Goal: Ask a question

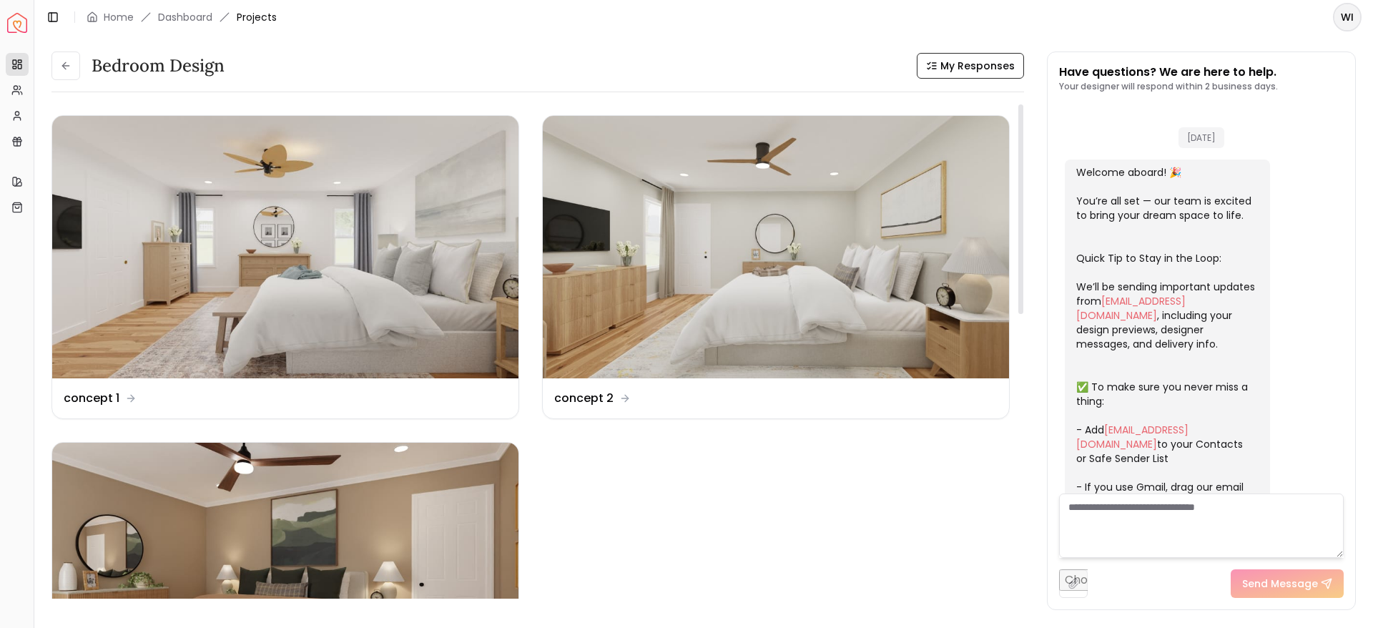
scroll to position [2747, 0]
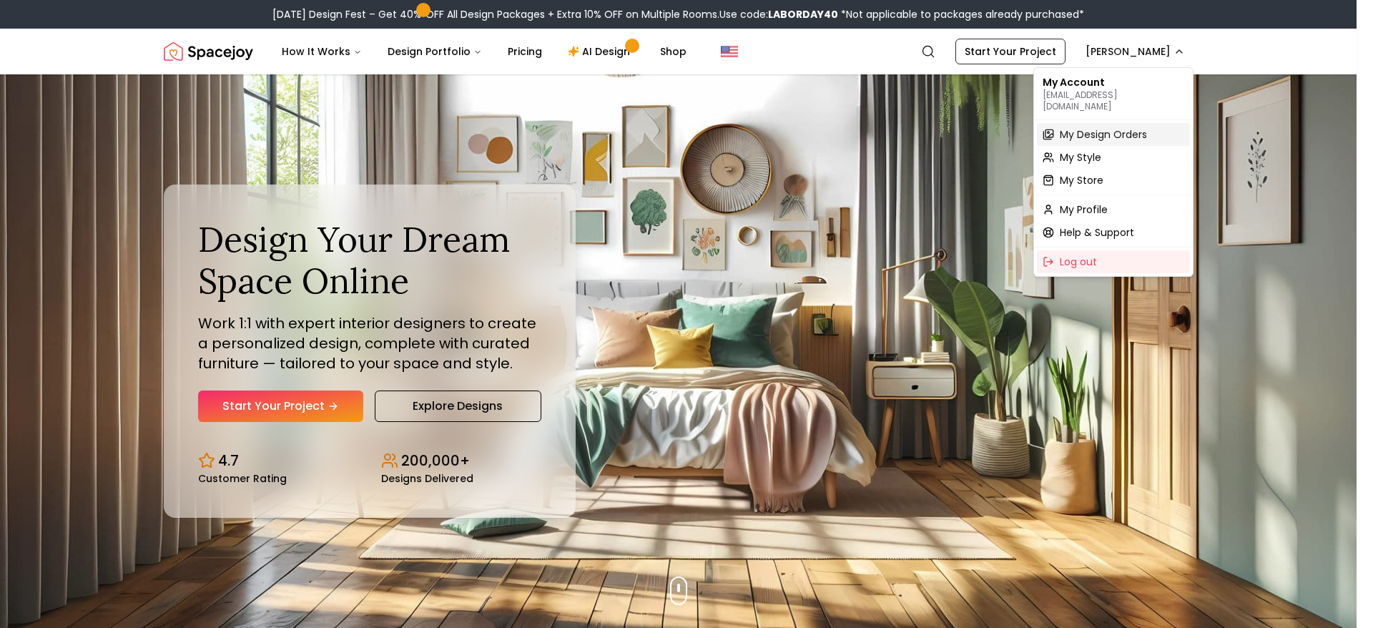
click at [1117, 127] on span "My Design Orders" at bounding box center [1102, 134] width 87 height 14
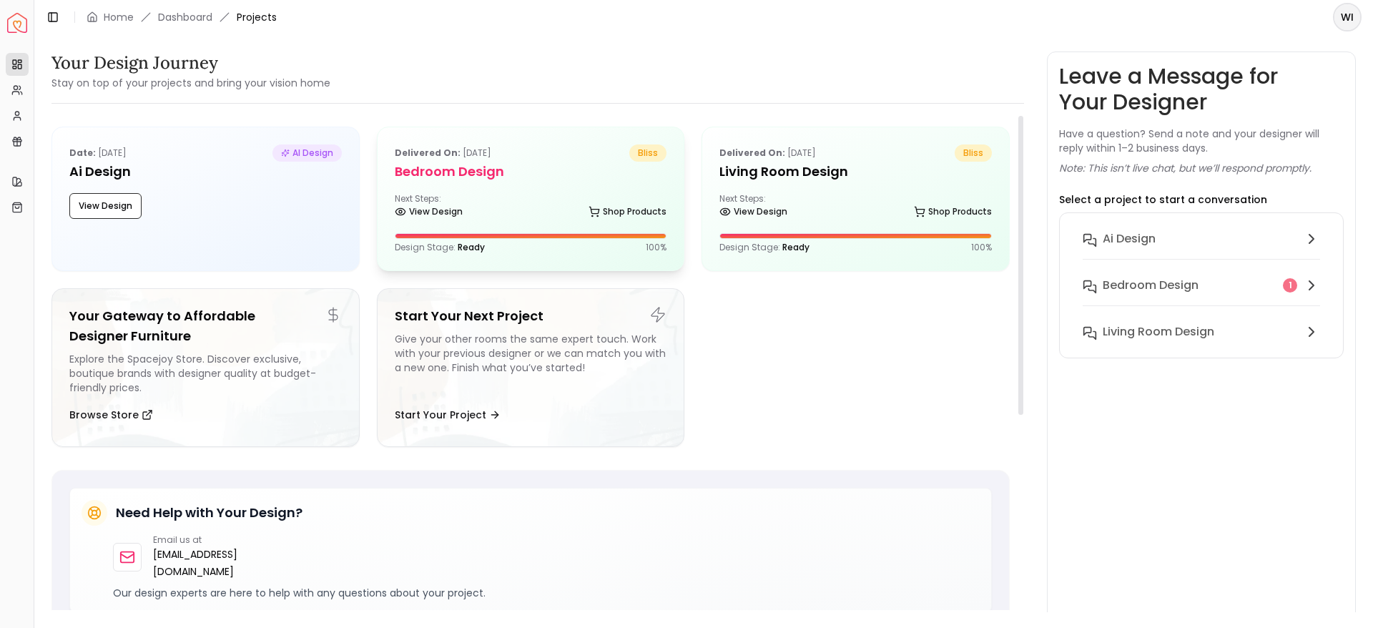
click at [570, 206] on div "Next Steps: View Design Shop Products" at bounding box center [531, 207] width 272 height 29
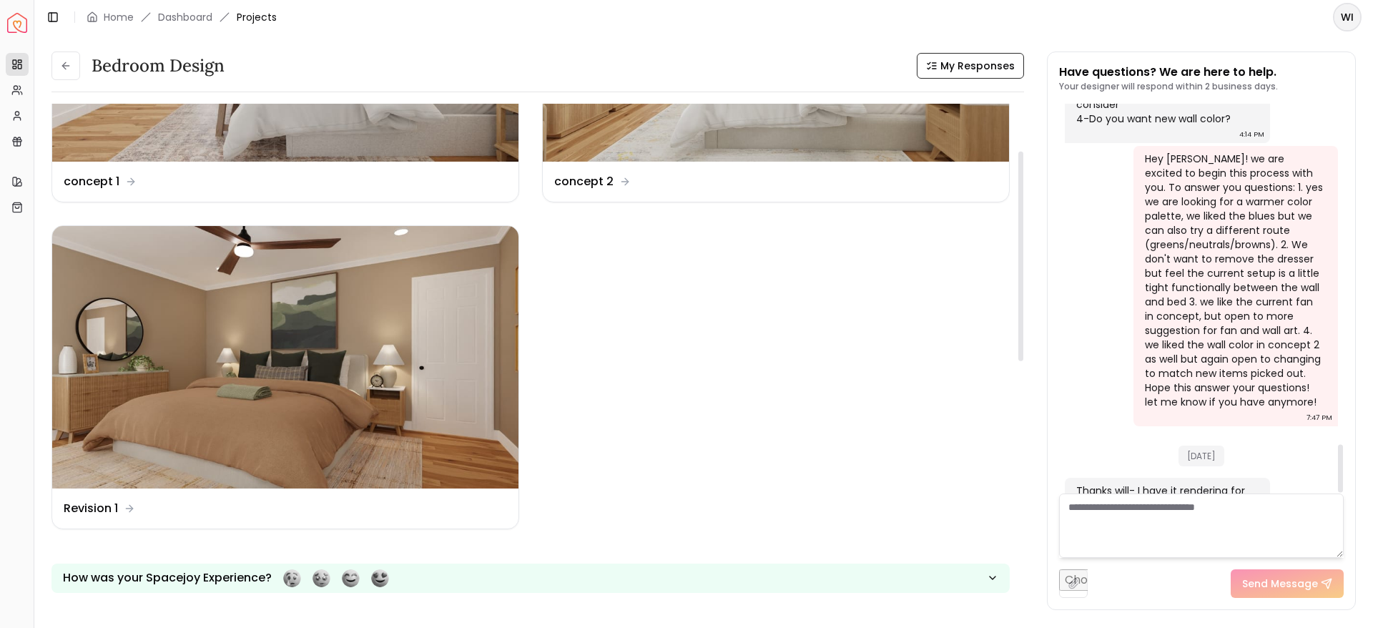
scroll to position [84, 0]
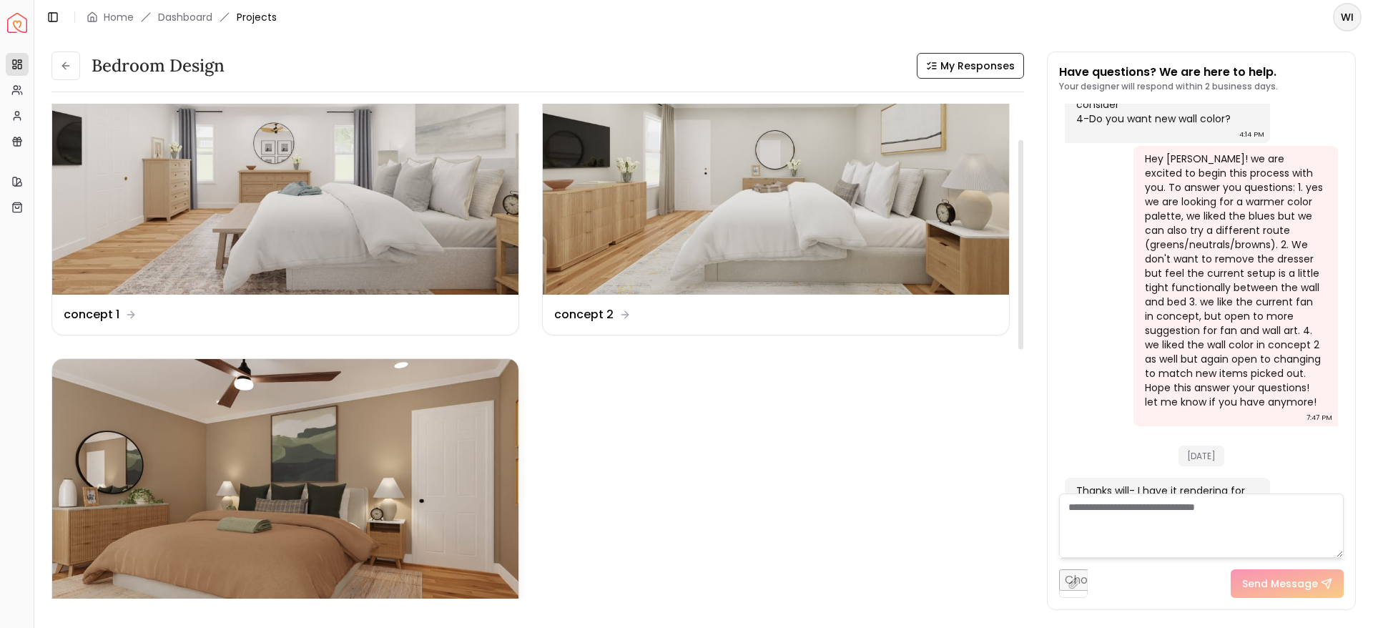
click at [222, 515] on img at bounding box center [285, 490] width 466 height 262
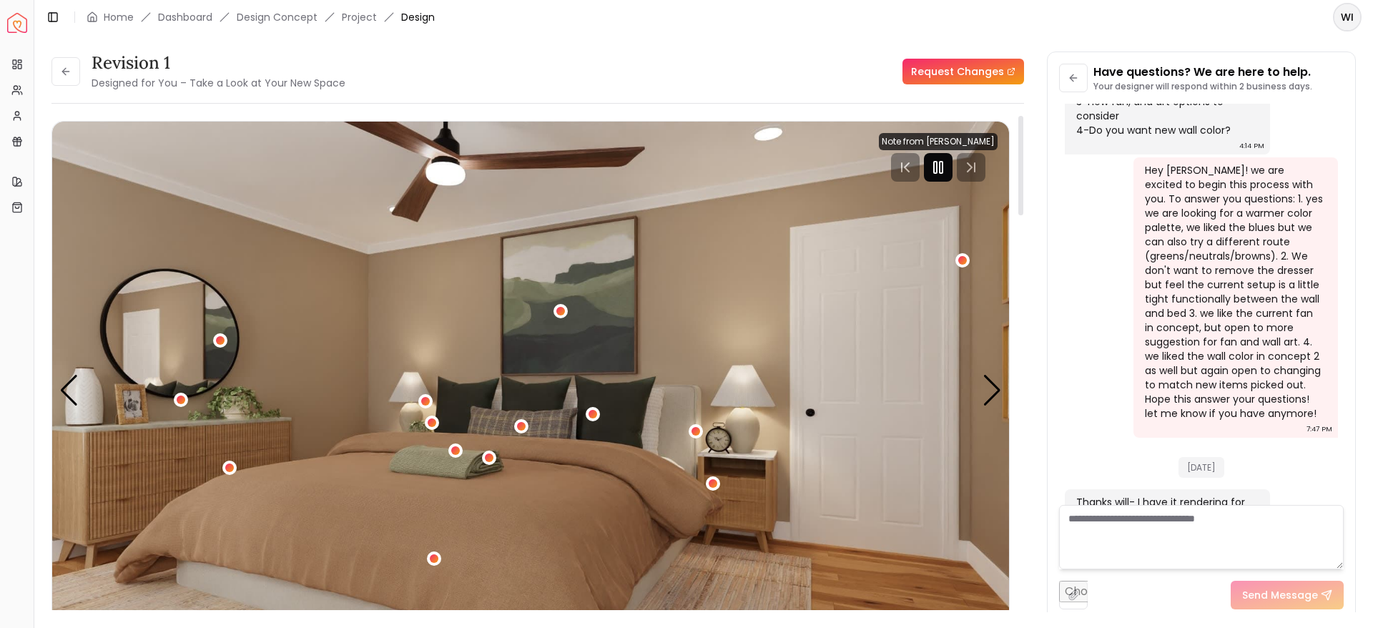
click at [932, 171] on icon "Pause" at bounding box center [937, 167] width 17 height 17
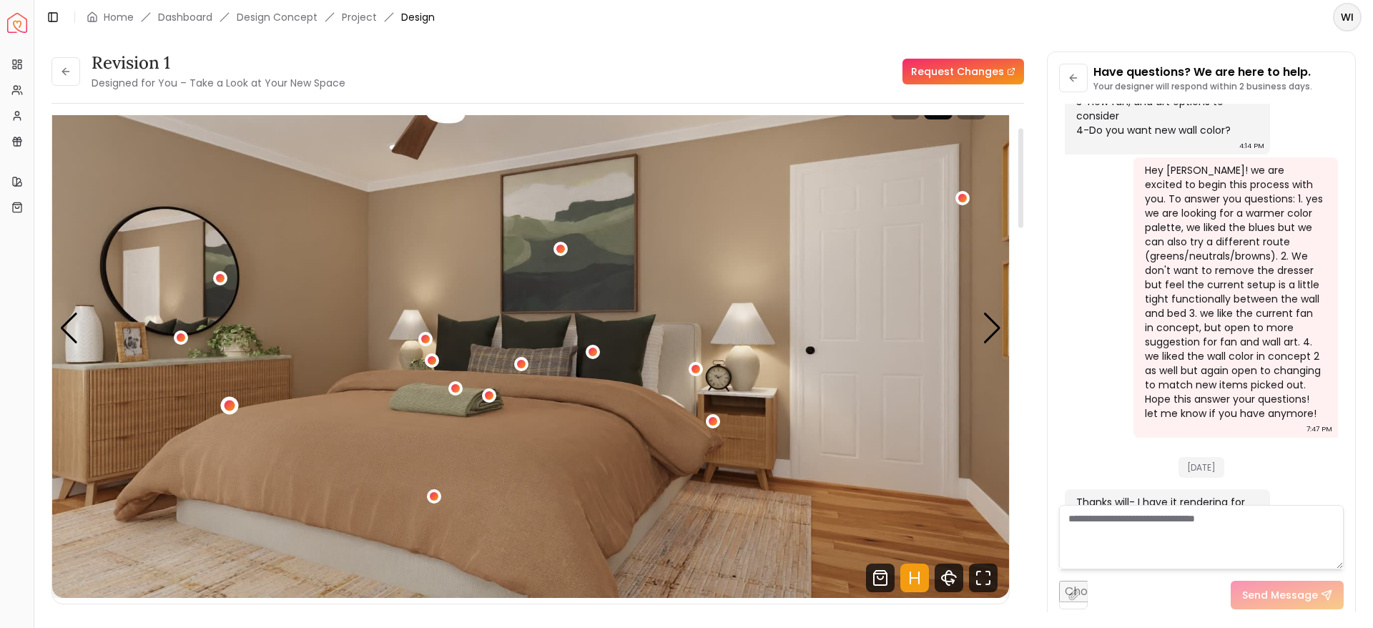
click at [227, 405] on div "1 / 4" at bounding box center [229, 405] width 11 height 11
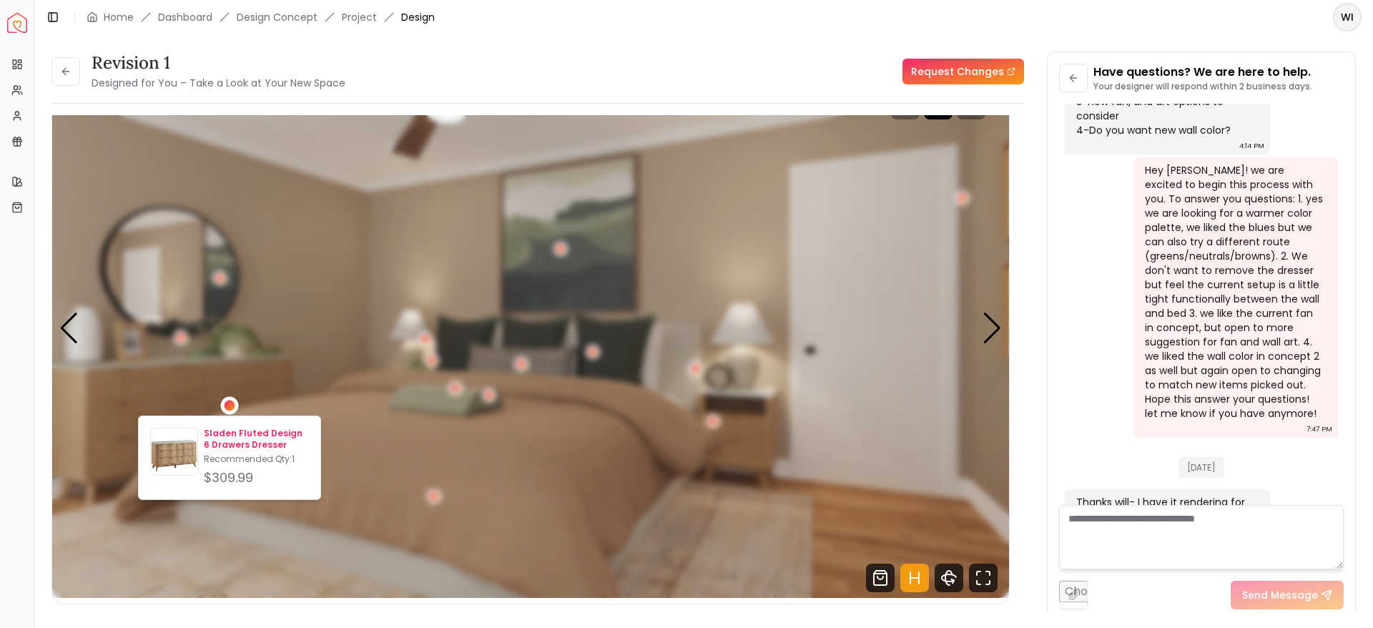
click at [254, 445] on p "Sladen Fluted Design 6 Drawers Dresser" at bounding box center [256, 439] width 105 height 23
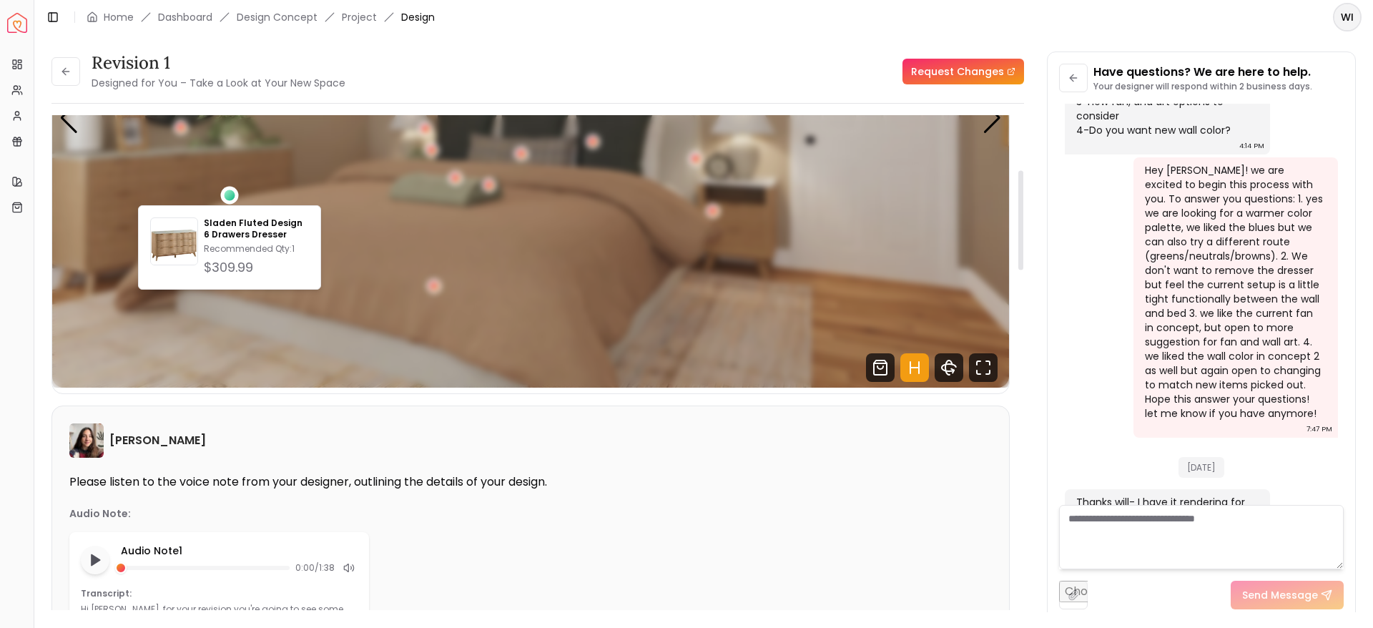
scroll to position [0, 0]
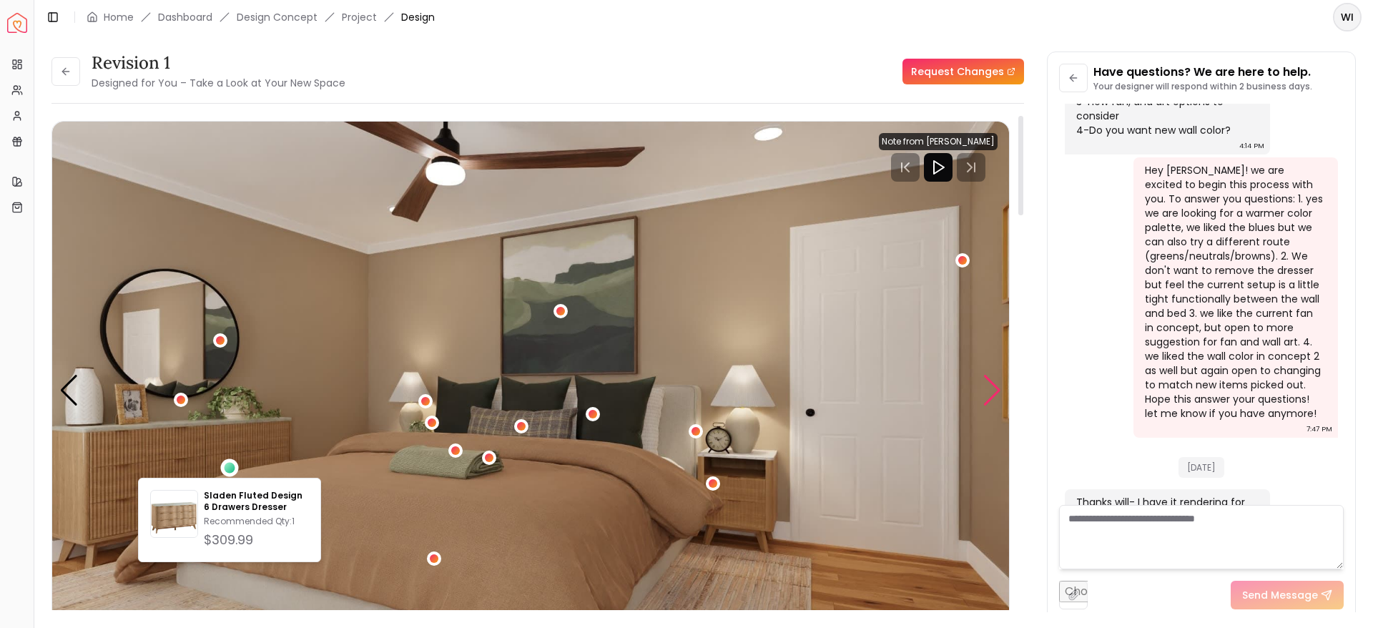
click at [991, 390] on div "Next slide" at bounding box center [991, 390] width 19 height 31
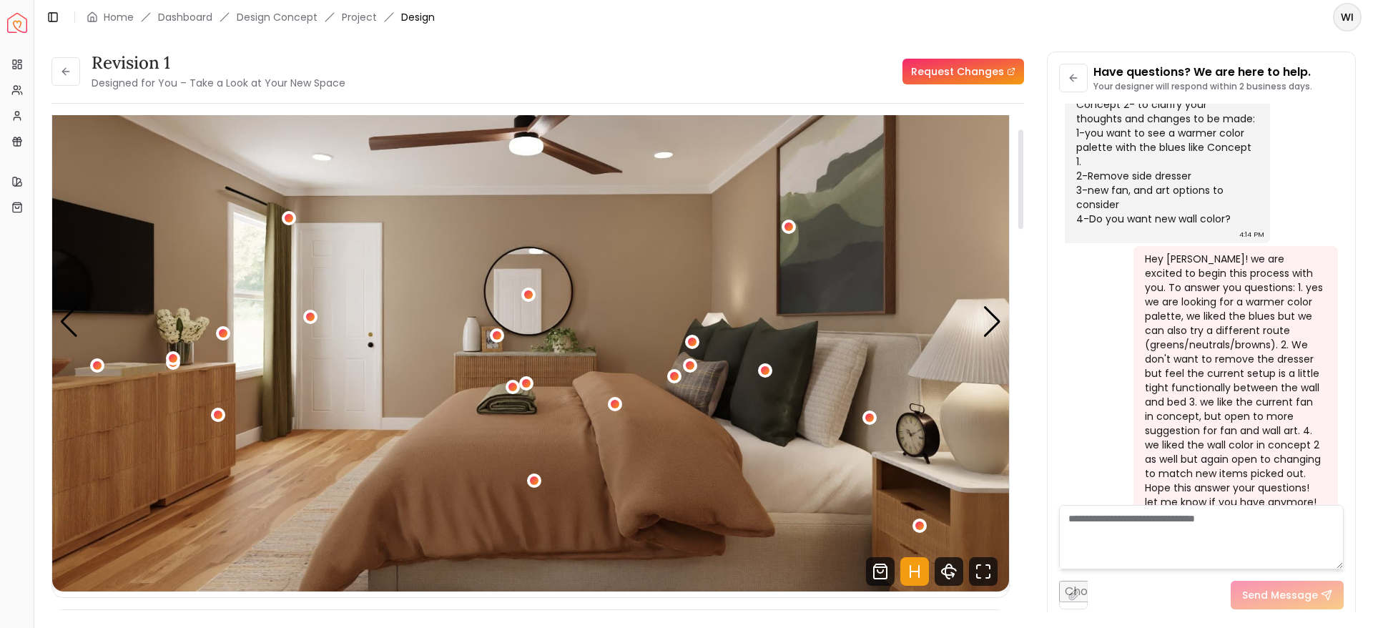
scroll to position [109, 0]
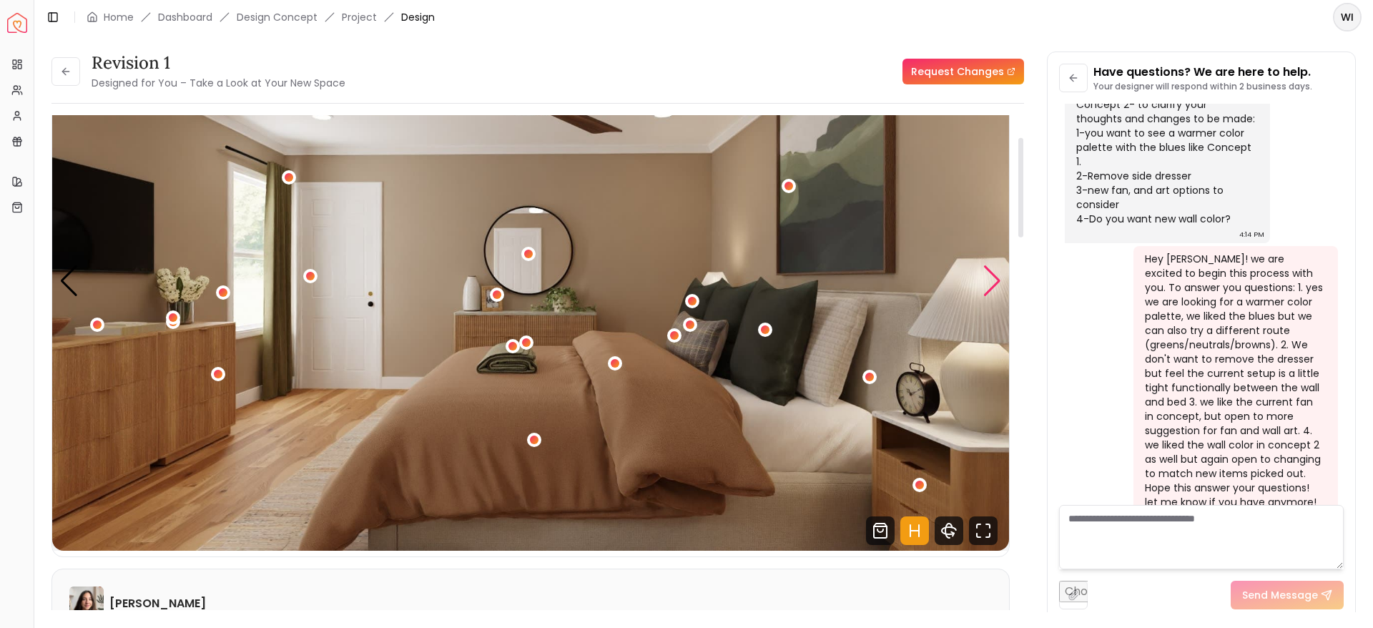
click at [988, 292] on div "Next slide" at bounding box center [991, 280] width 19 height 31
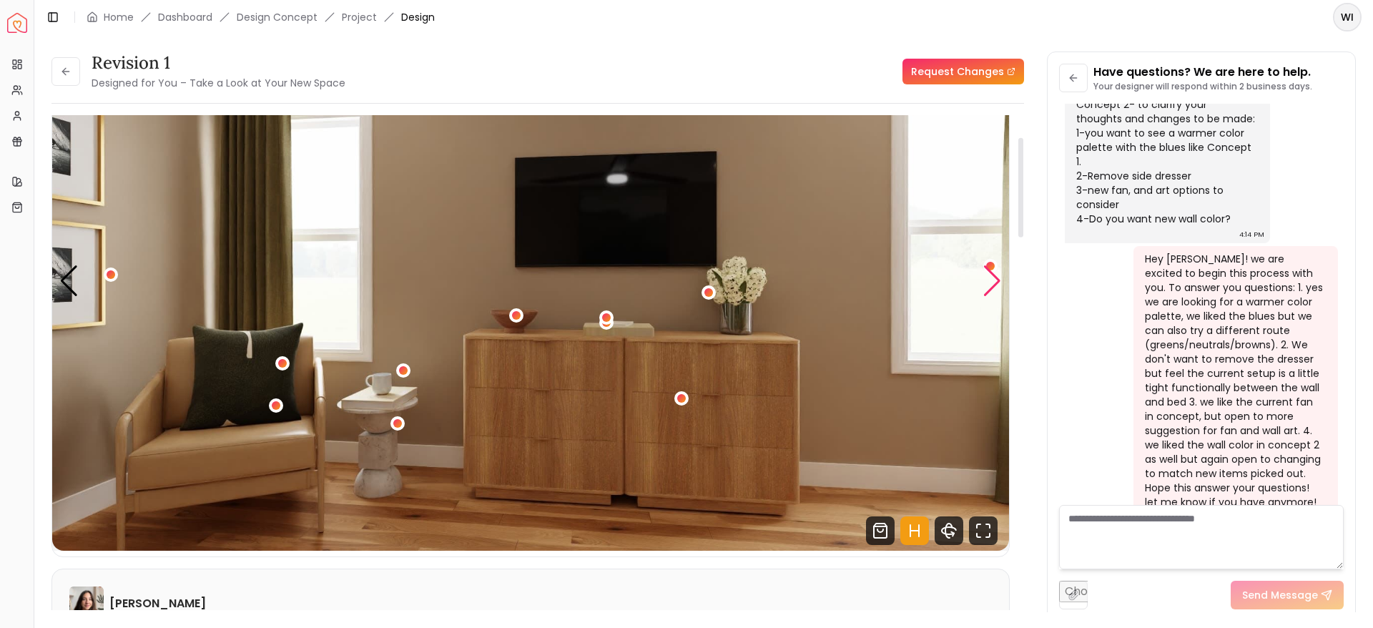
click at [988, 292] on div "Next slide" at bounding box center [991, 280] width 19 height 31
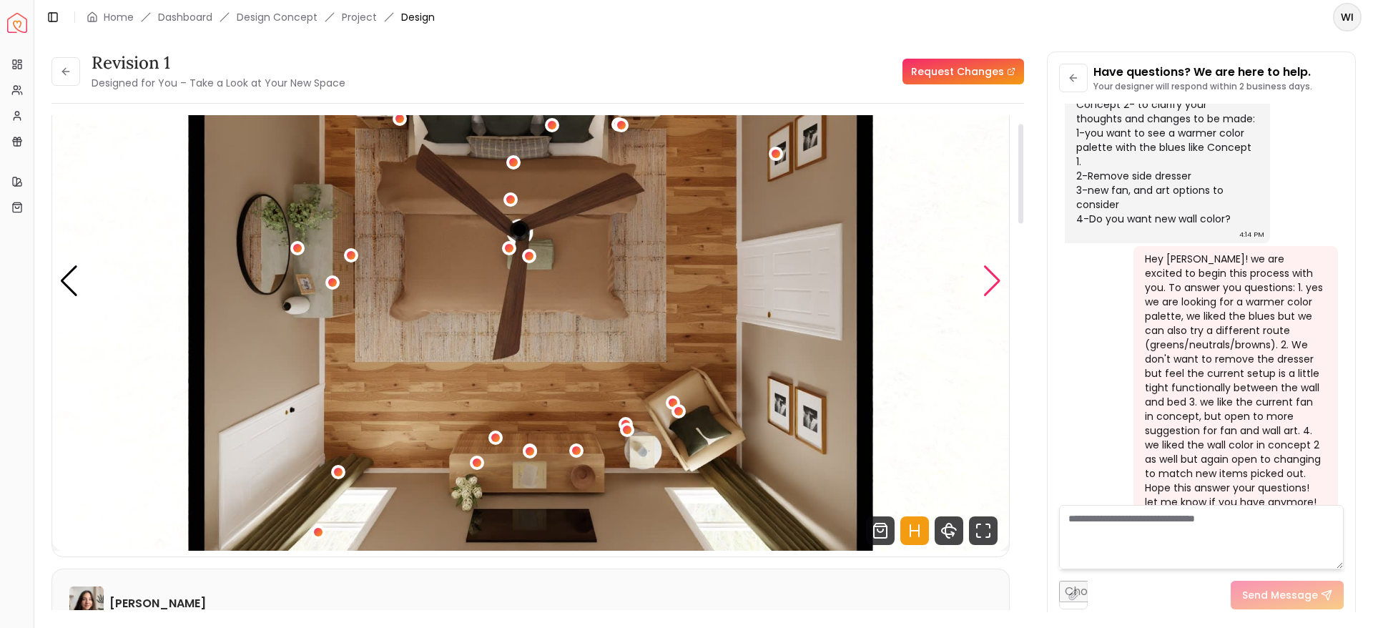
scroll to position [32, 0]
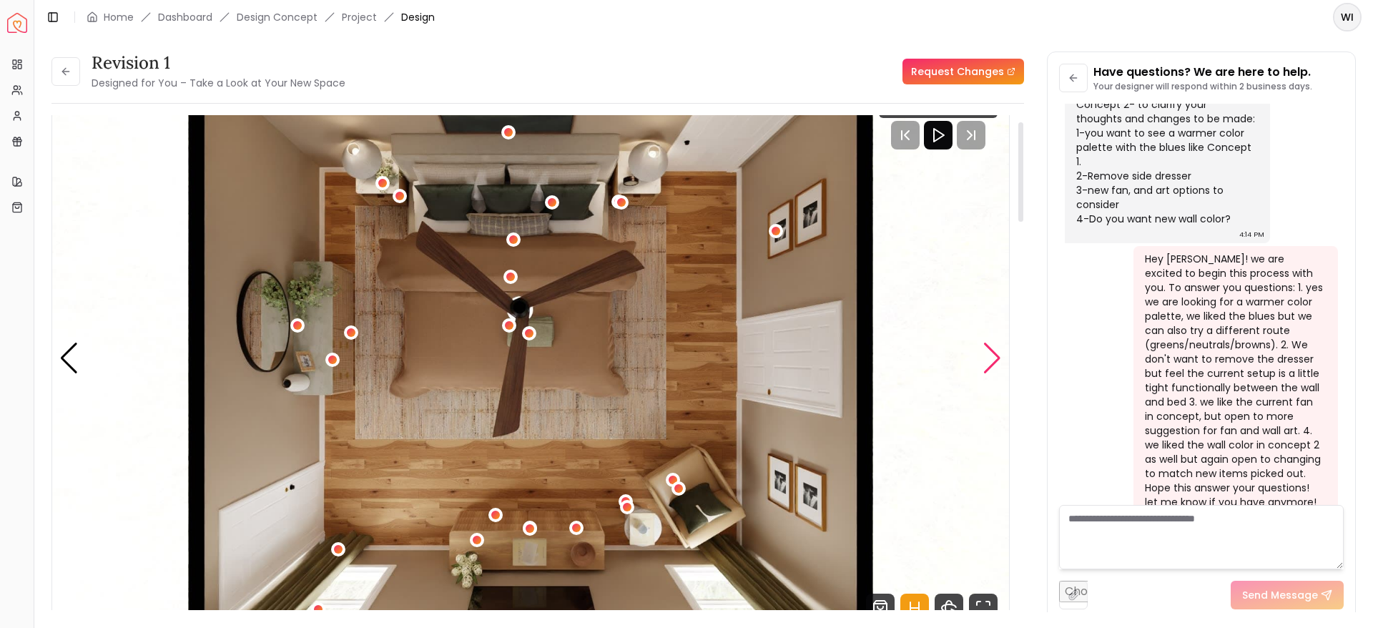
click at [992, 365] on div "Next slide" at bounding box center [991, 357] width 19 height 31
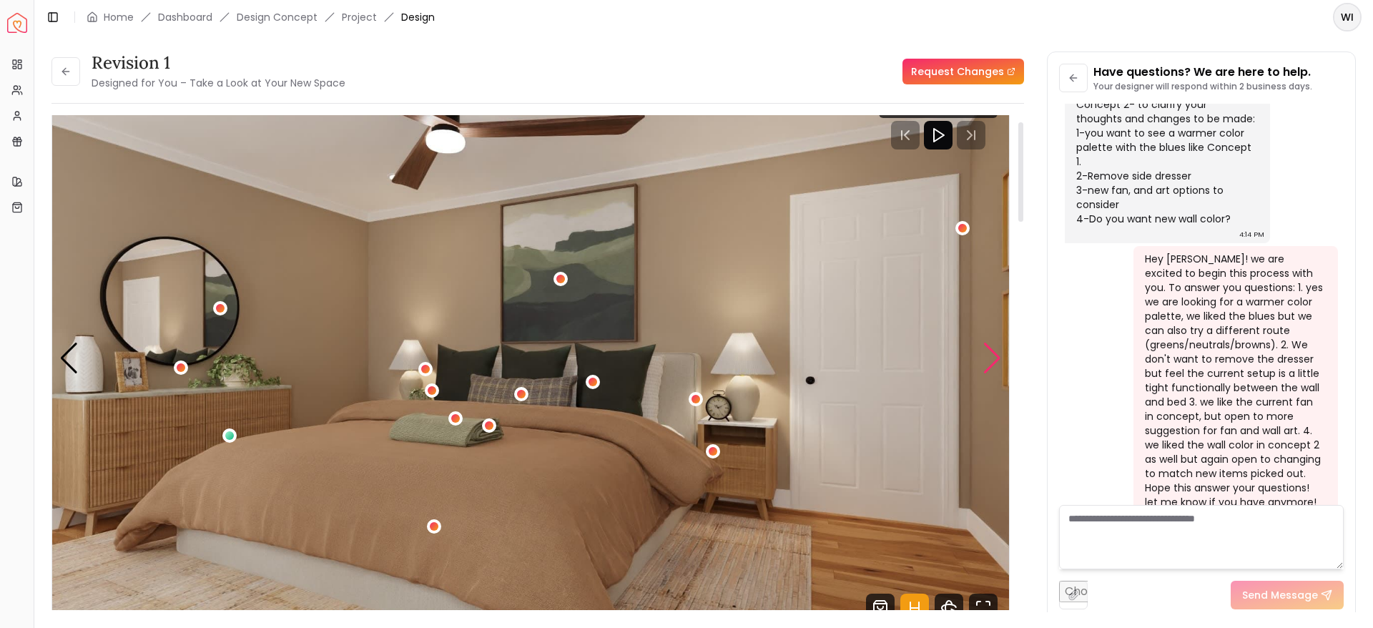
click at [992, 365] on div "Next slide" at bounding box center [991, 357] width 19 height 31
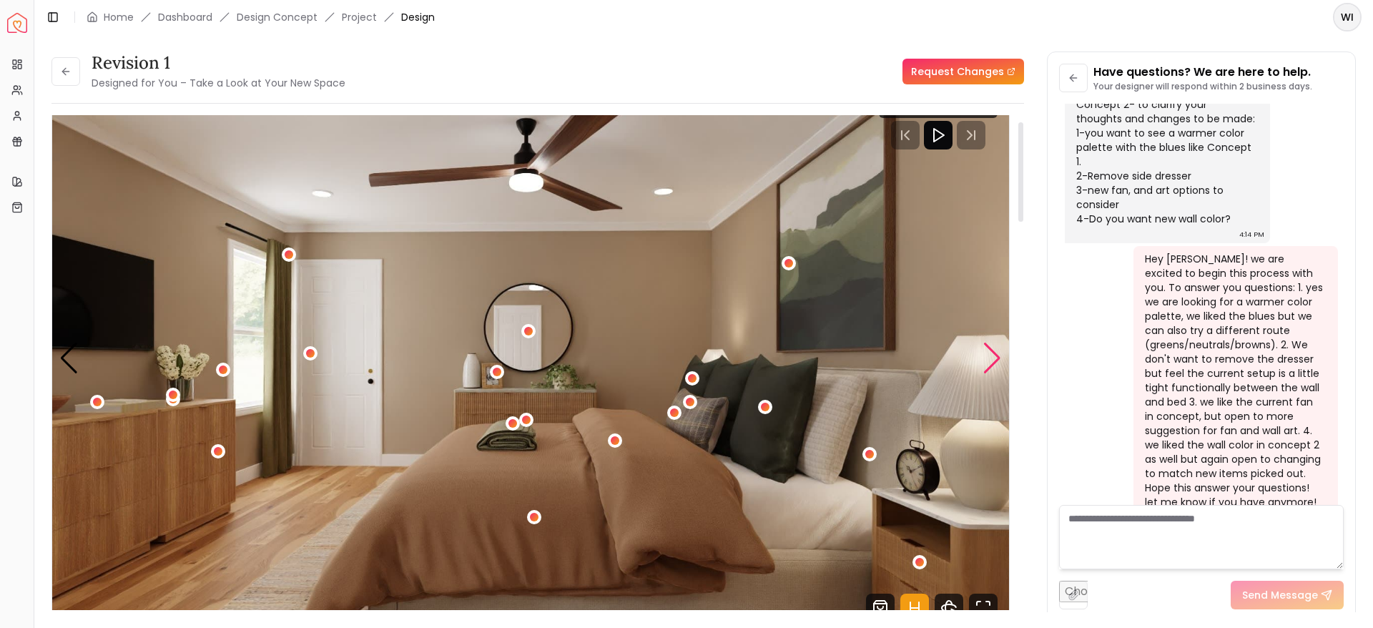
click at [992, 365] on div "Next slide" at bounding box center [991, 357] width 19 height 31
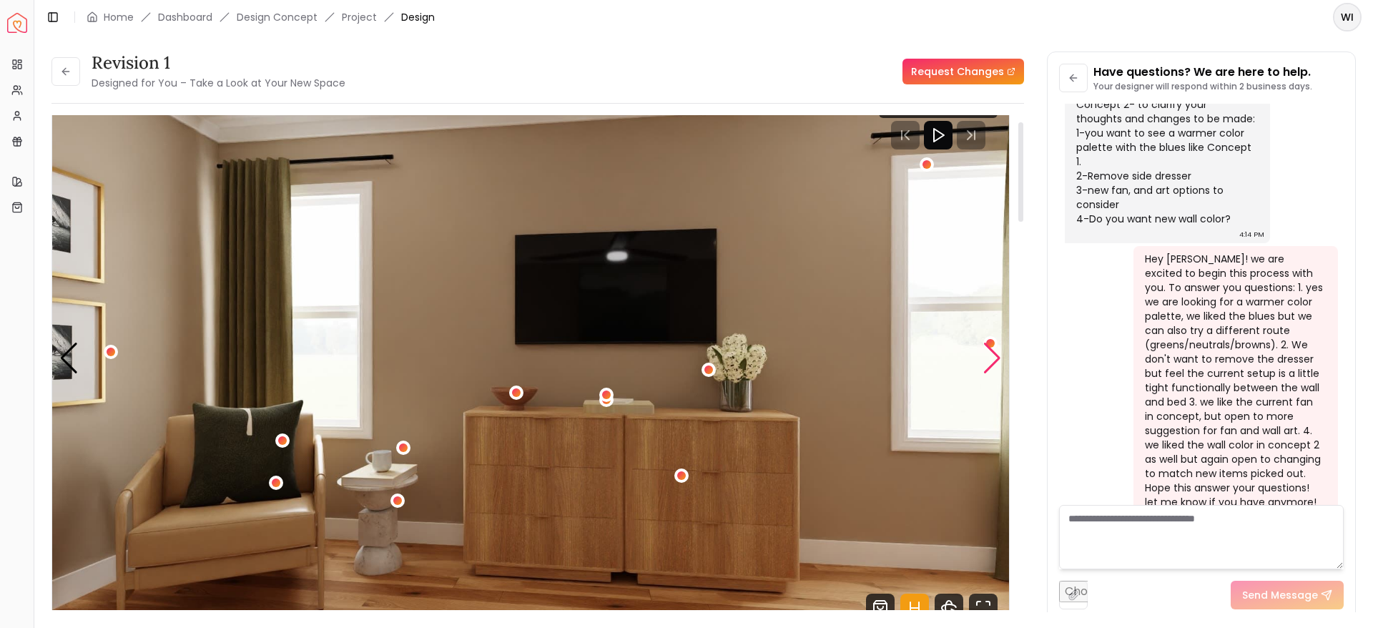
click at [992, 365] on div "Next slide" at bounding box center [991, 357] width 19 height 31
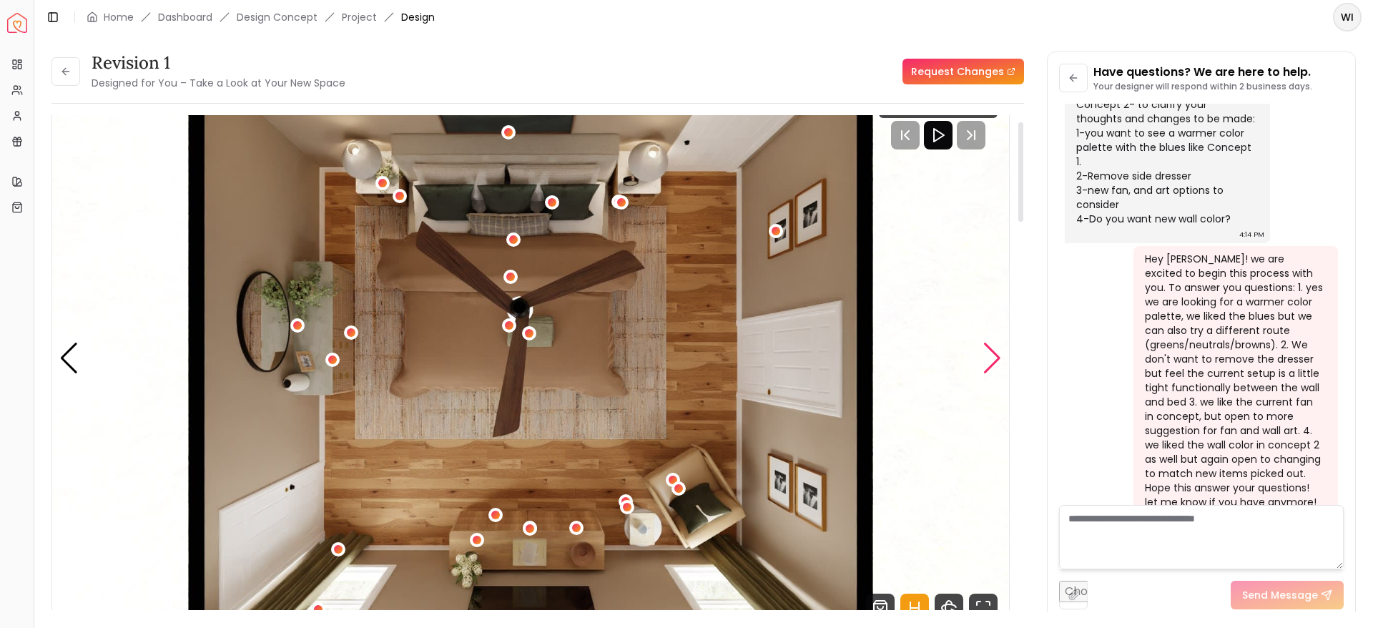
click at [992, 365] on div "Next slide" at bounding box center [991, 357] width 19 height 31
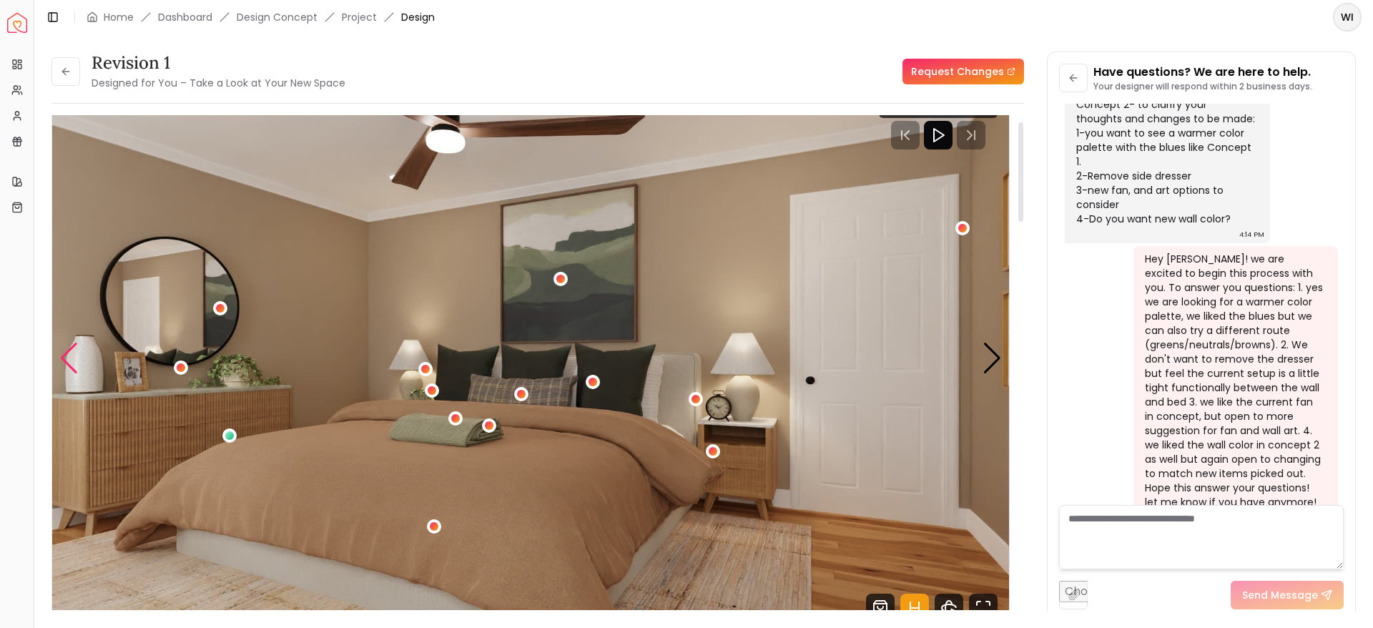
click at [69, 355] on div "Previous slide" at bounding box center [68, 357] width 19 height 31
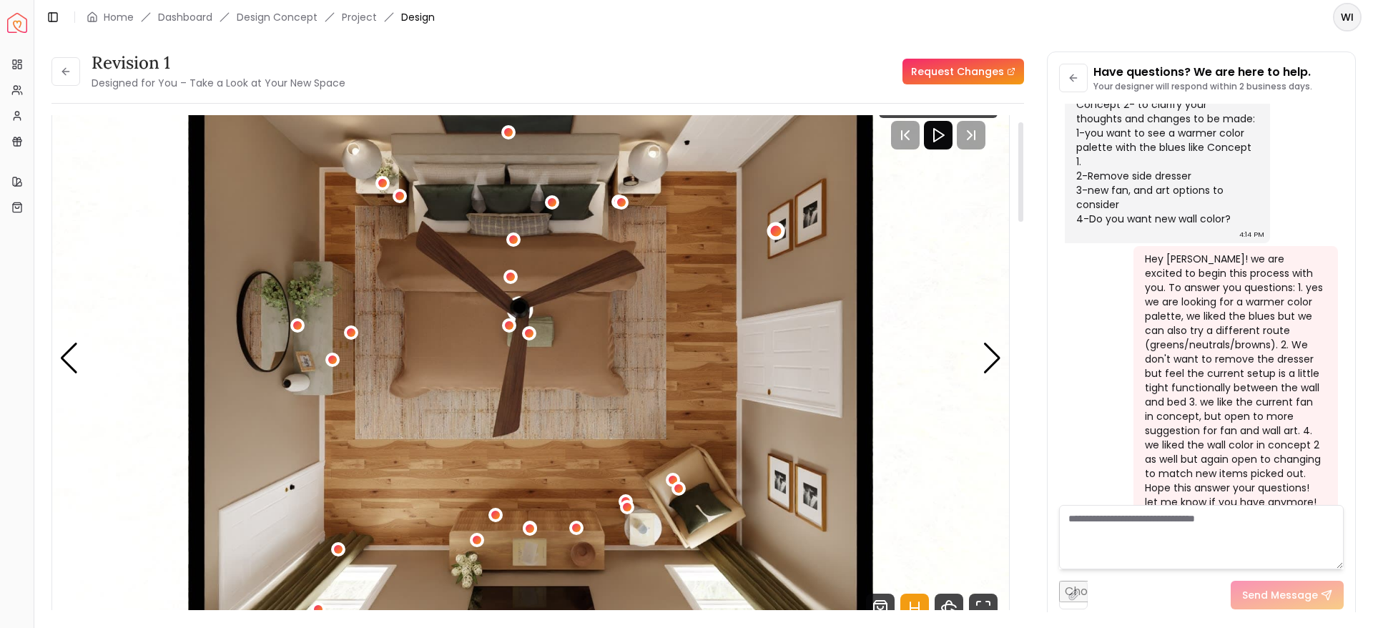
click at [778, 234] on div "4 / 4" at bounding box center [776, 231] width 11 height 11
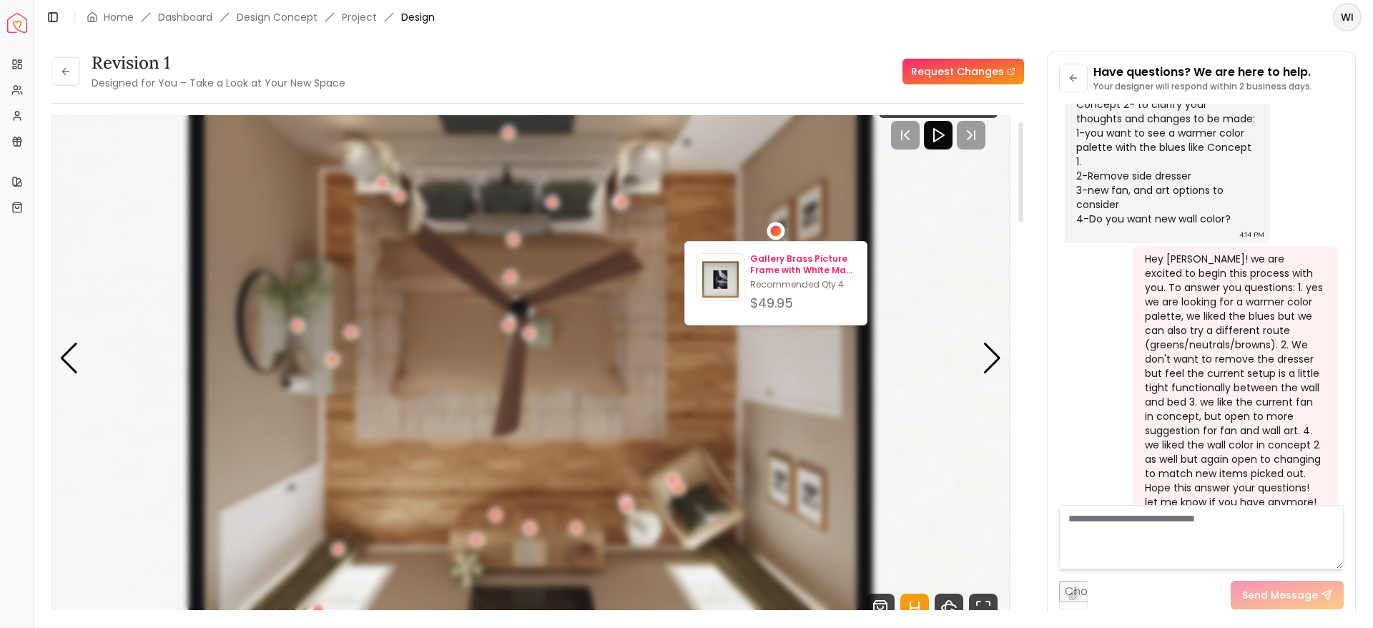
click at [787, 262] on p "Gallery Brass Picture Frame with White Mat 8"x10"" at bounding box center [802, 264] width 105 height 23
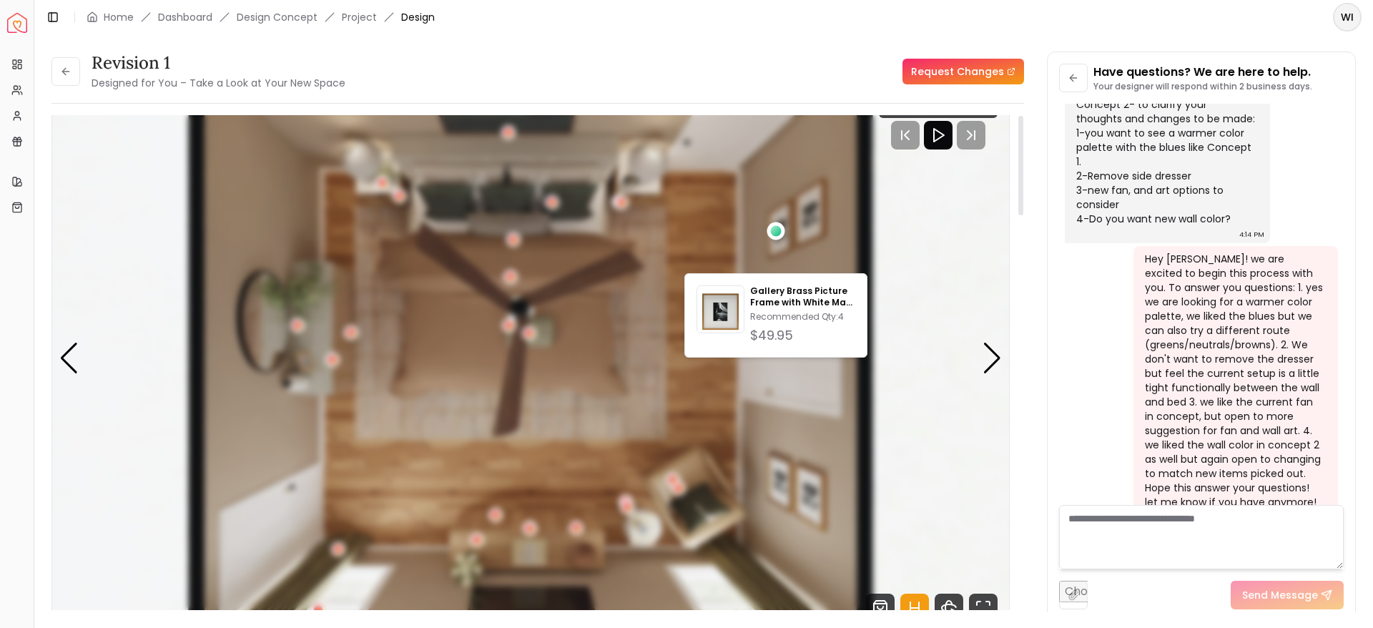
scroll to position [0, 0]
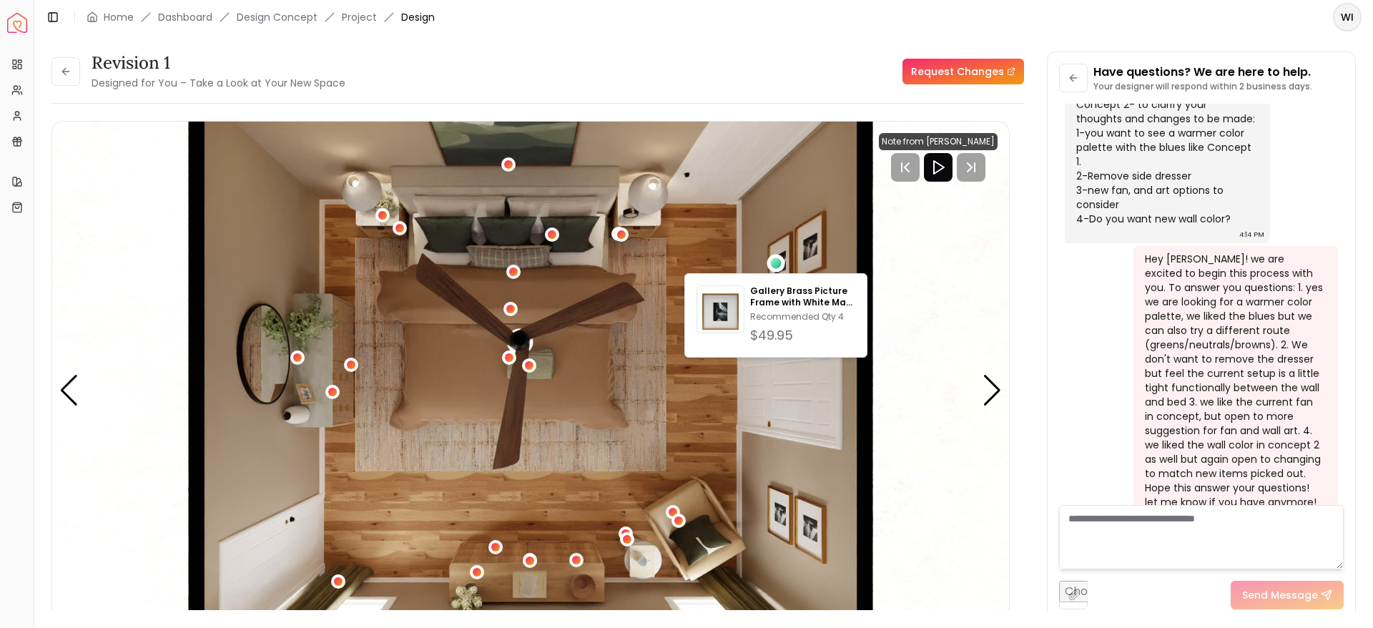
click at [1147, 531] on textarea at bounding box center [1201, 537] width 285 height 64
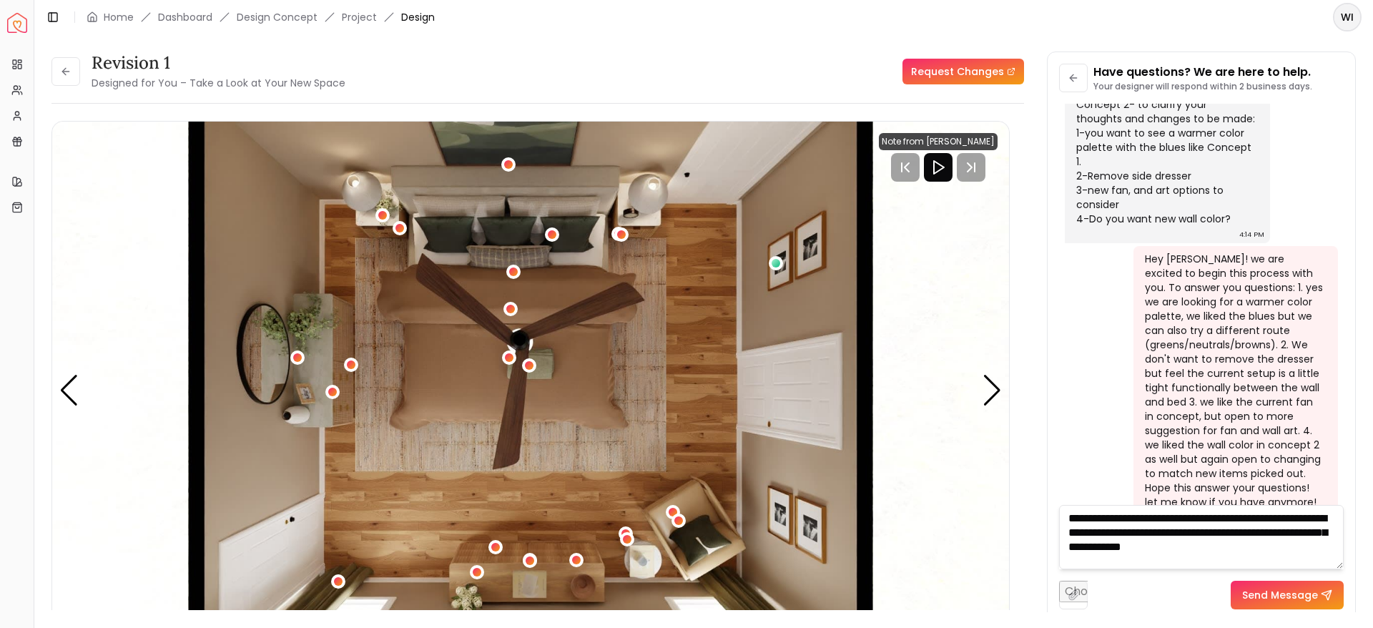
scroll to position [1, 0]
click at [1129, 565] on textarea "**********" at bounding box center [1201, 537] width 285 height 64
click at [1317, 561] on textarea "**********" at bounding box center [1201, 537] width 285 height 64
type textarea "**********"
click at [64, 78] on button at bounding box center [65, 71] width 29 height 29
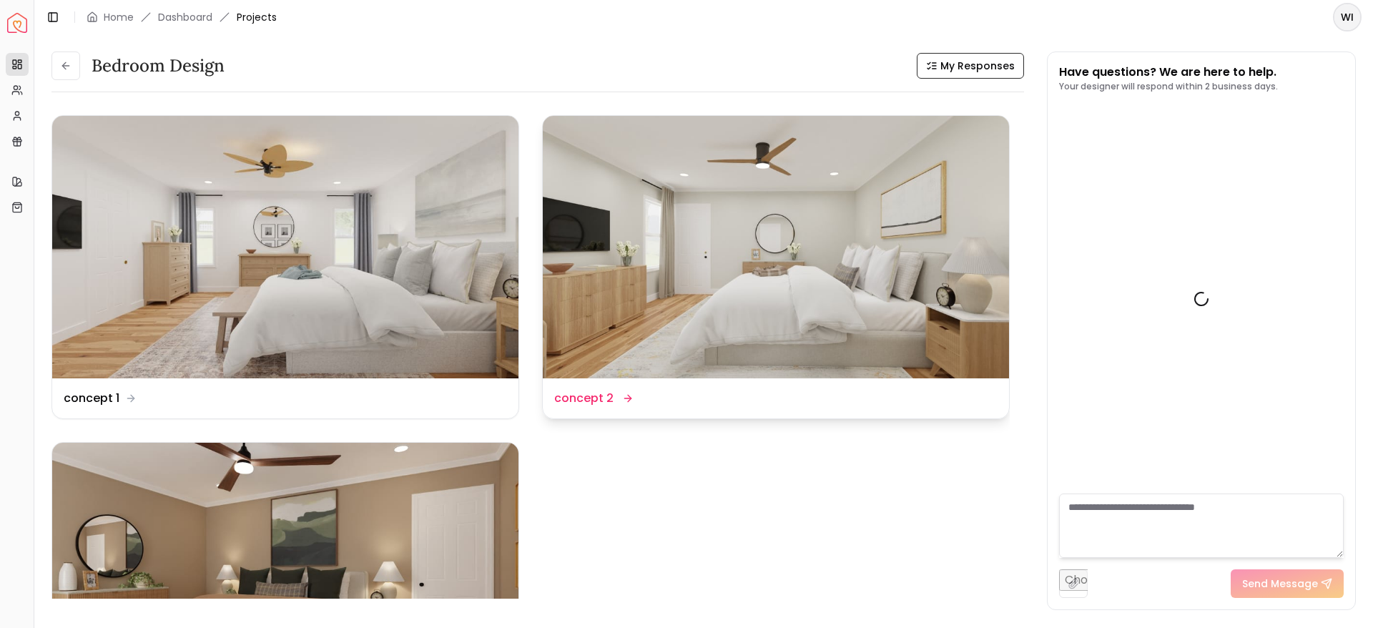
scroll to position [2747, 0]
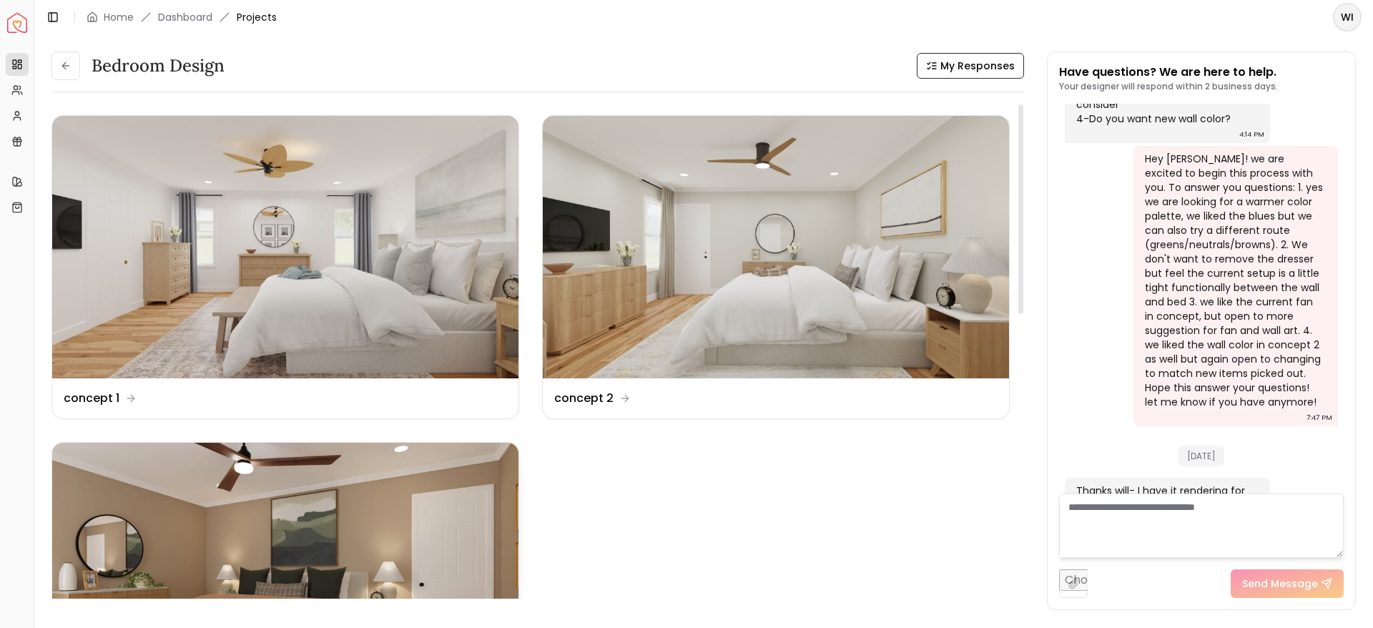
click at [312, 513] on img at bounding box center [285, 574] width 466 height 262
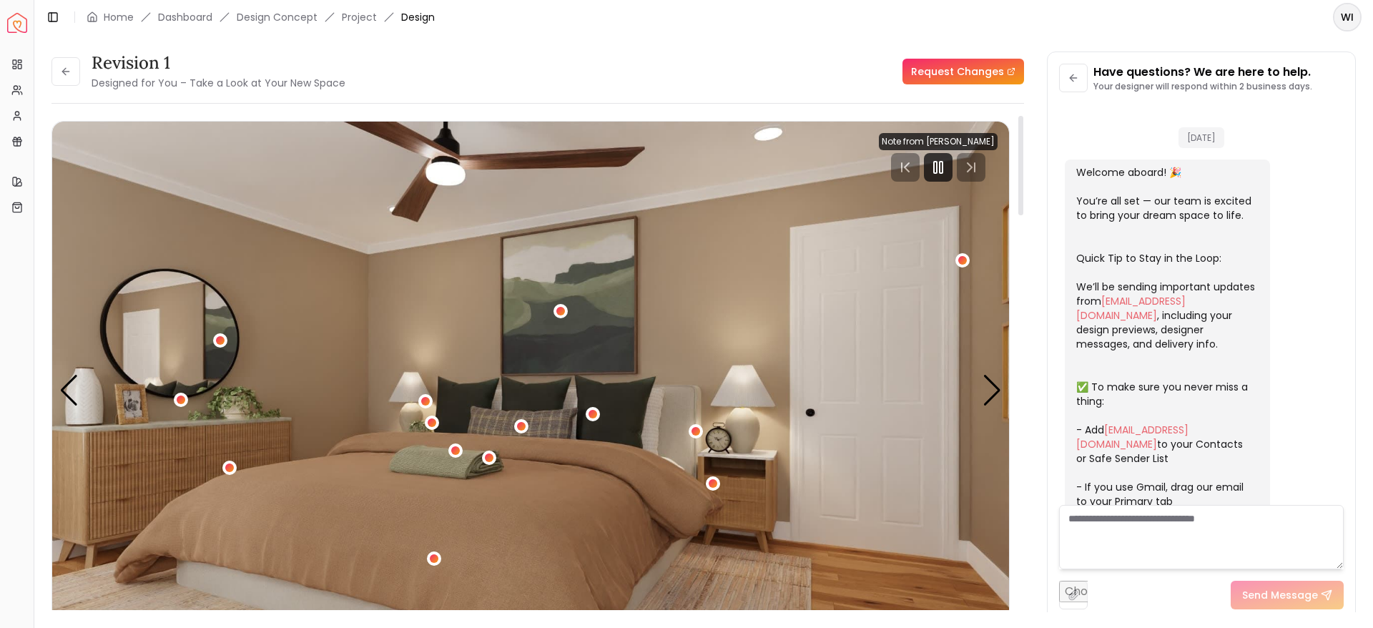
scroll to position [2736, 0]
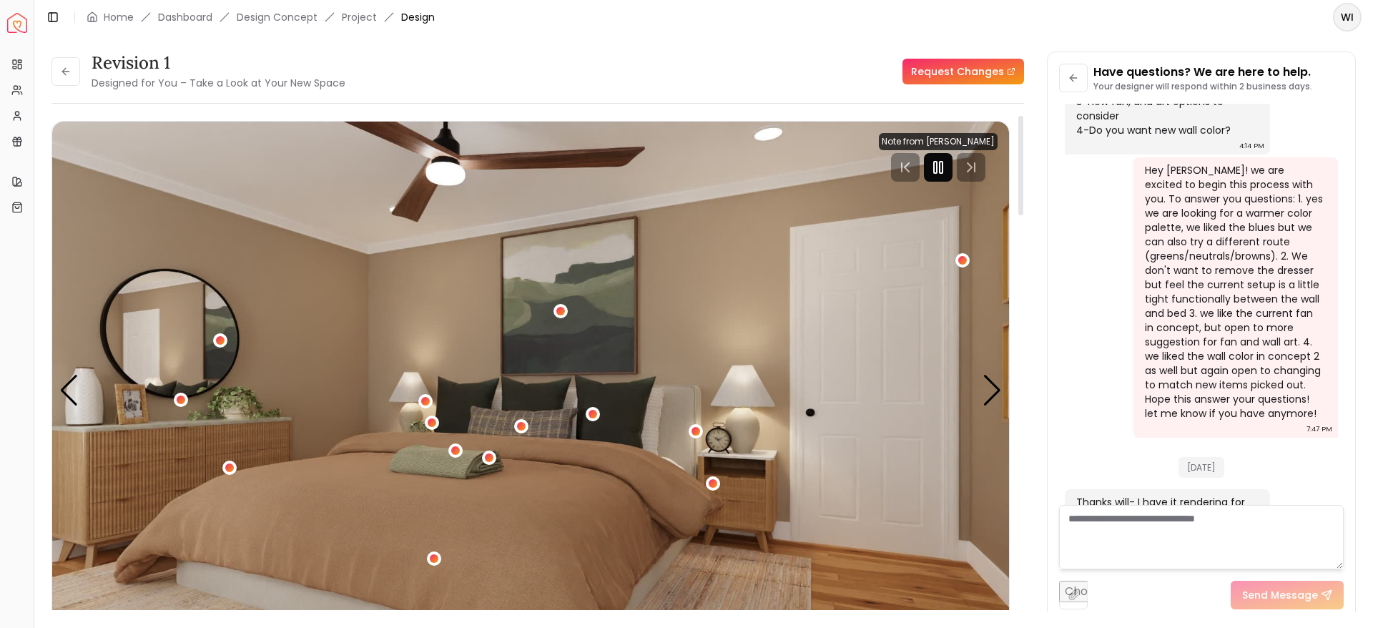
click at [944, 165] on icon "Pause" at bounding box center [937, 167] width 17 height 17
click at [76, 70] on button at bounding box center [65, 71] width 29 height 29
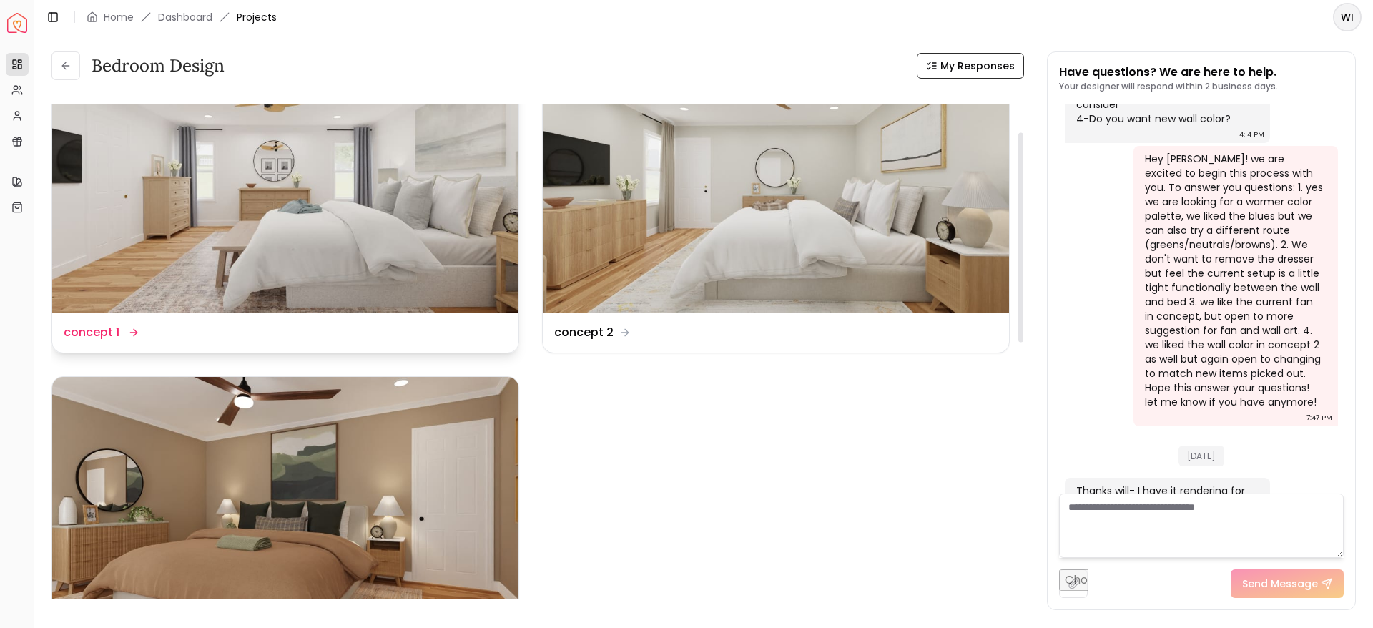
scroll to position [66, 0]
click at [1161, 515] on textarea at bounding box center [1201, 525] width 285 height 64
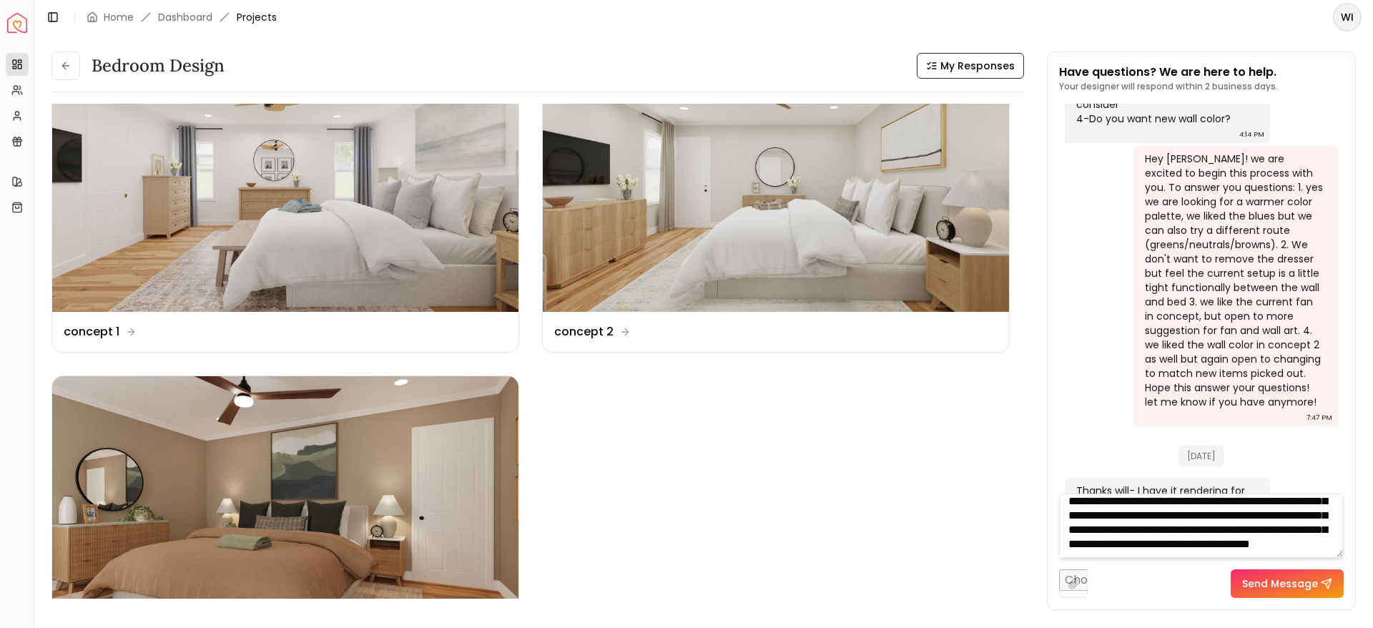
scroll to position [115, 0]
type textarea "**********"
click at [1310, 585] on button "Send Message" at bounding box center [1286, 583] width 113 height 29
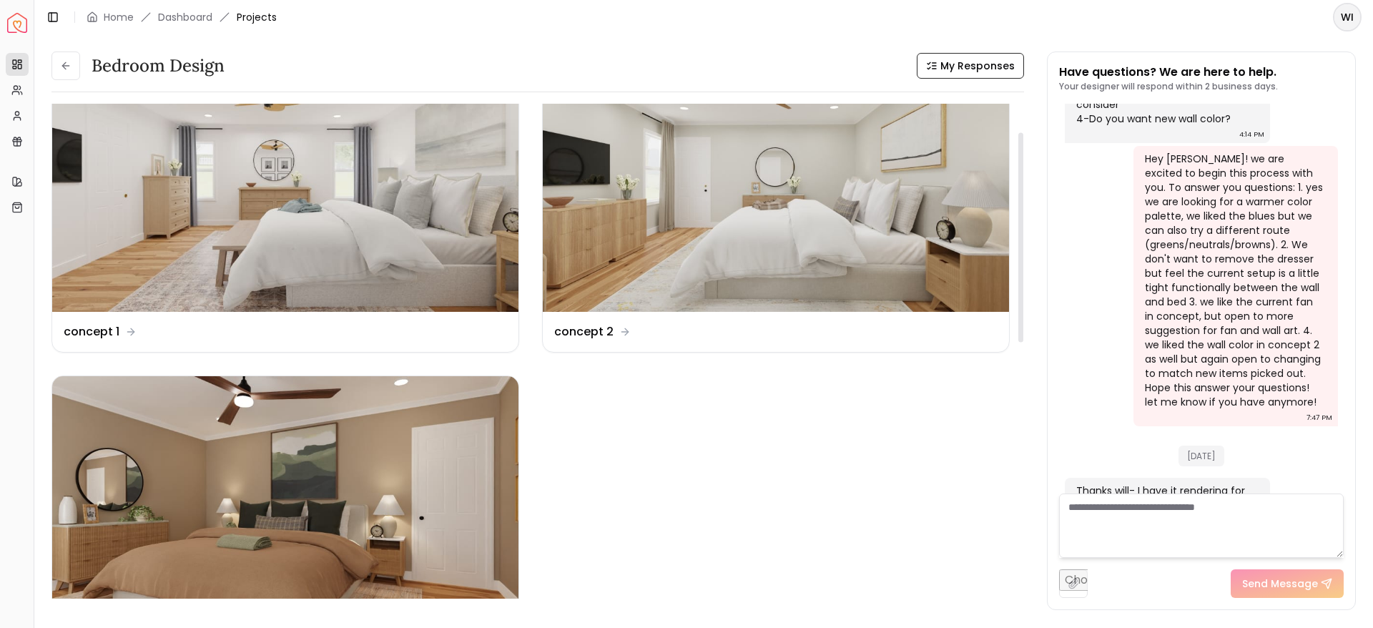
scroll to position [0, 0]
click at [681, 210] on img at bounding box center [776, 180] width 466 height 262
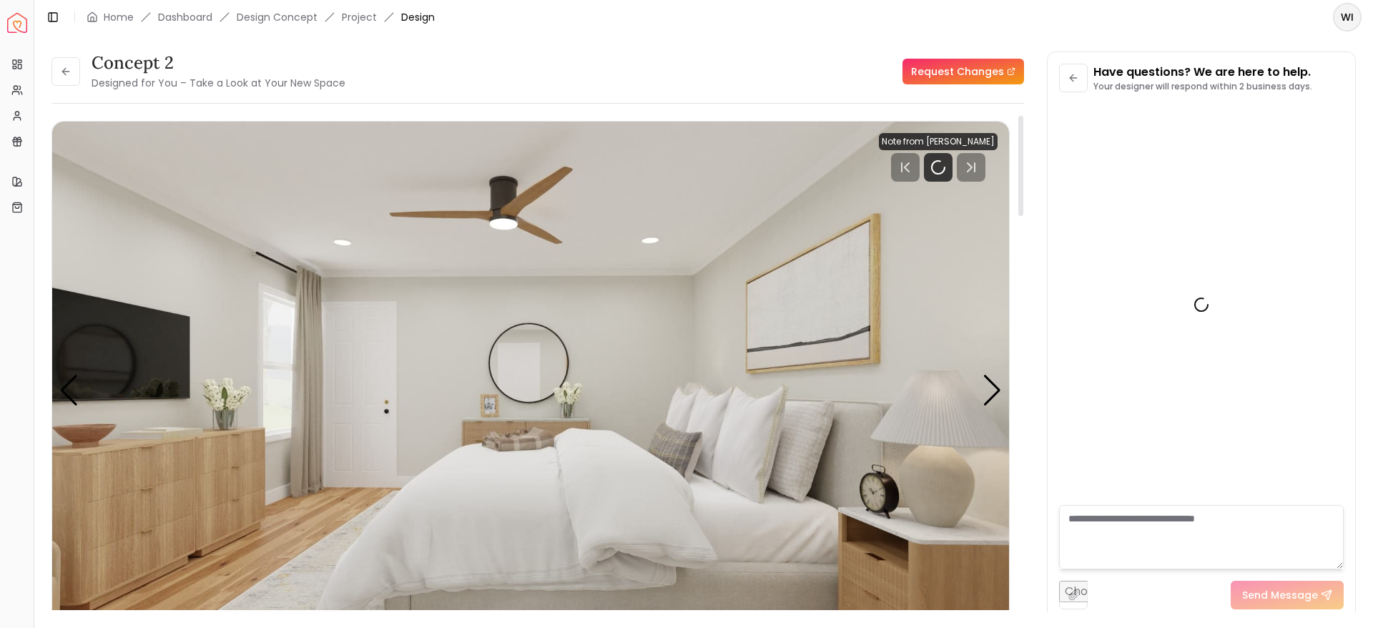
scroll to position [3025, 0]
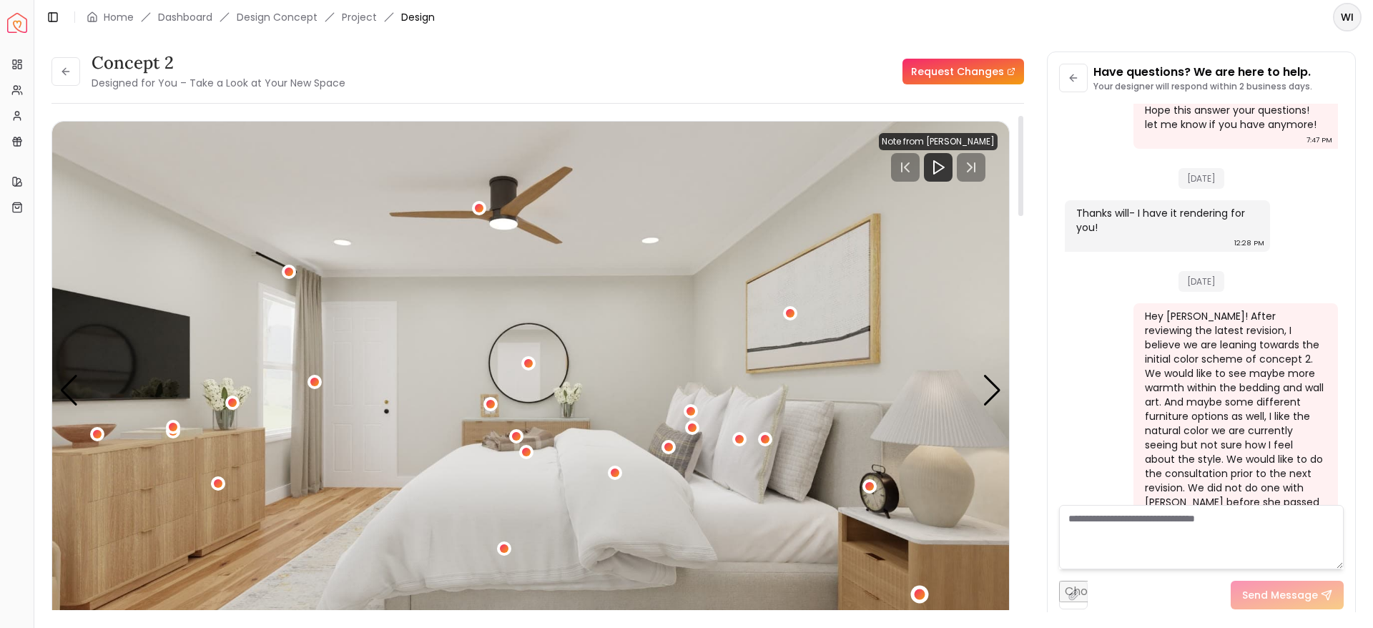
click at [916, 592] on div "1 / 4" at bounding box center [919, 594] width 11 height 11
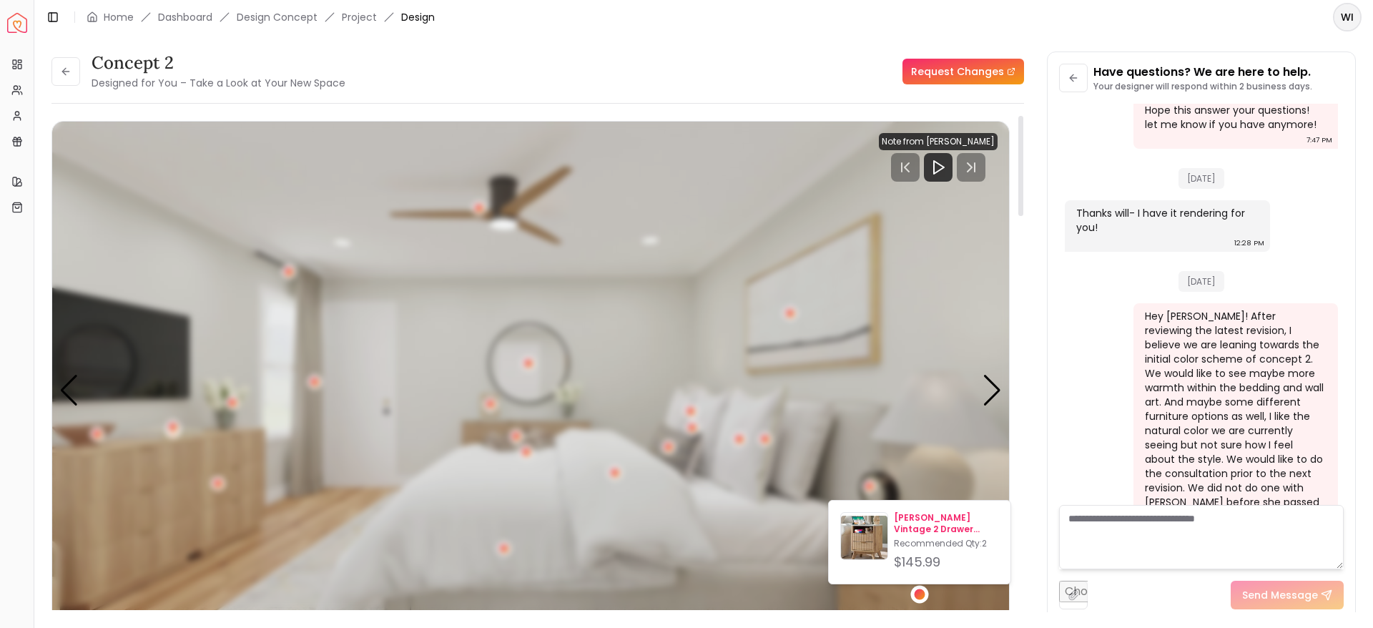
click at [922, 548] on p "Recommended Qty: 2" at bounding box center [946, 543] width 105 height 11
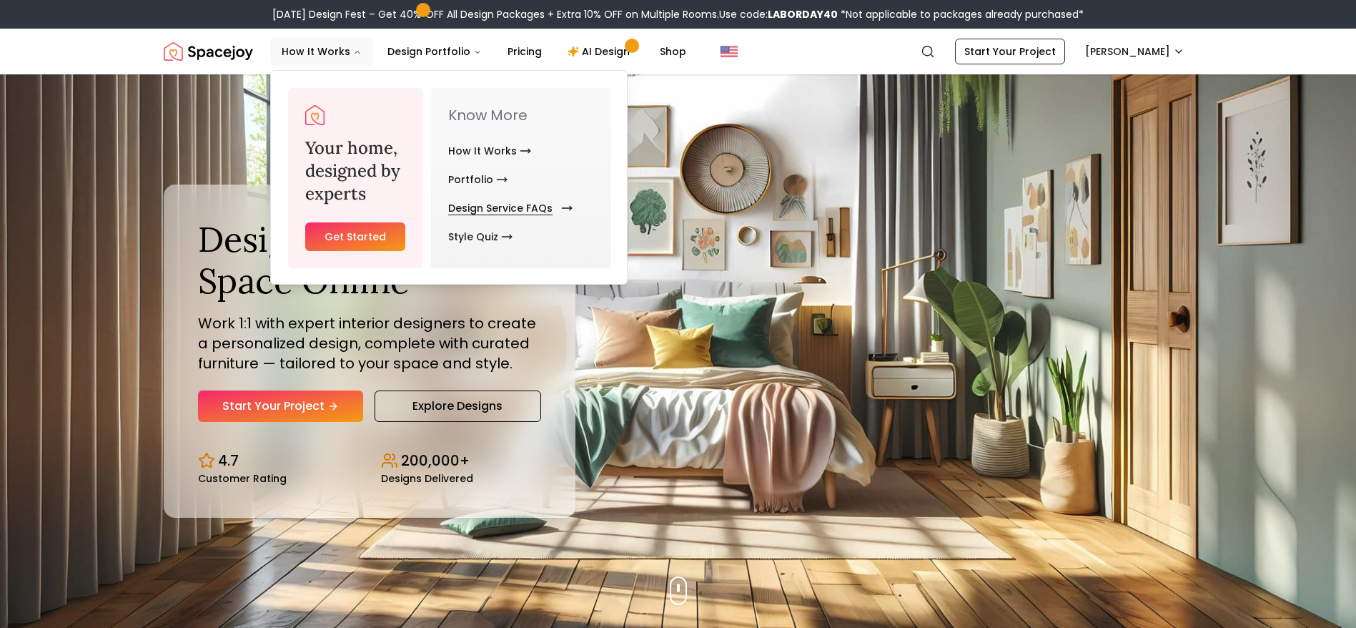
click at [514, 209] on link "Design Service FAQs" at bounding box center [507, 208] width 119 height 29
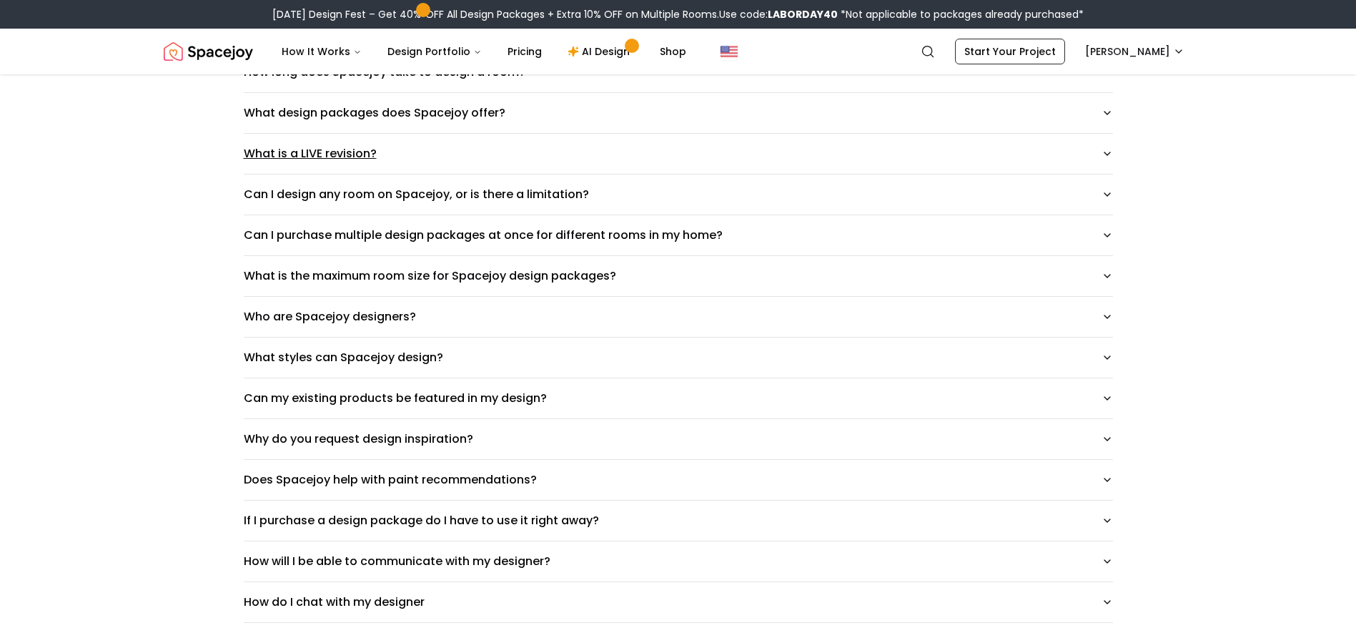
scroll to position [265, 0]
click at [322, 322] on button "Who are Spacejoy designers?" at bounding box center [678, 315] width 869 height 40
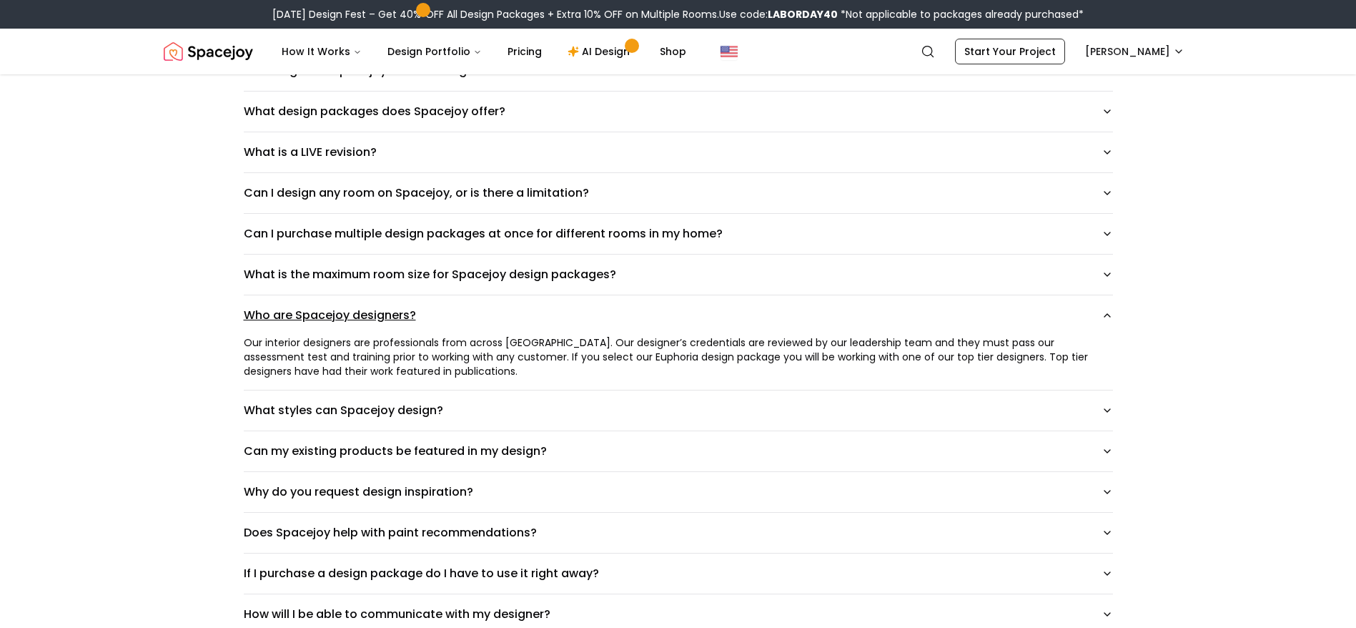
click at [322, 322] on button "Who are Spacejoy designers?" at bounding box center [678, 315] width 869 height 40
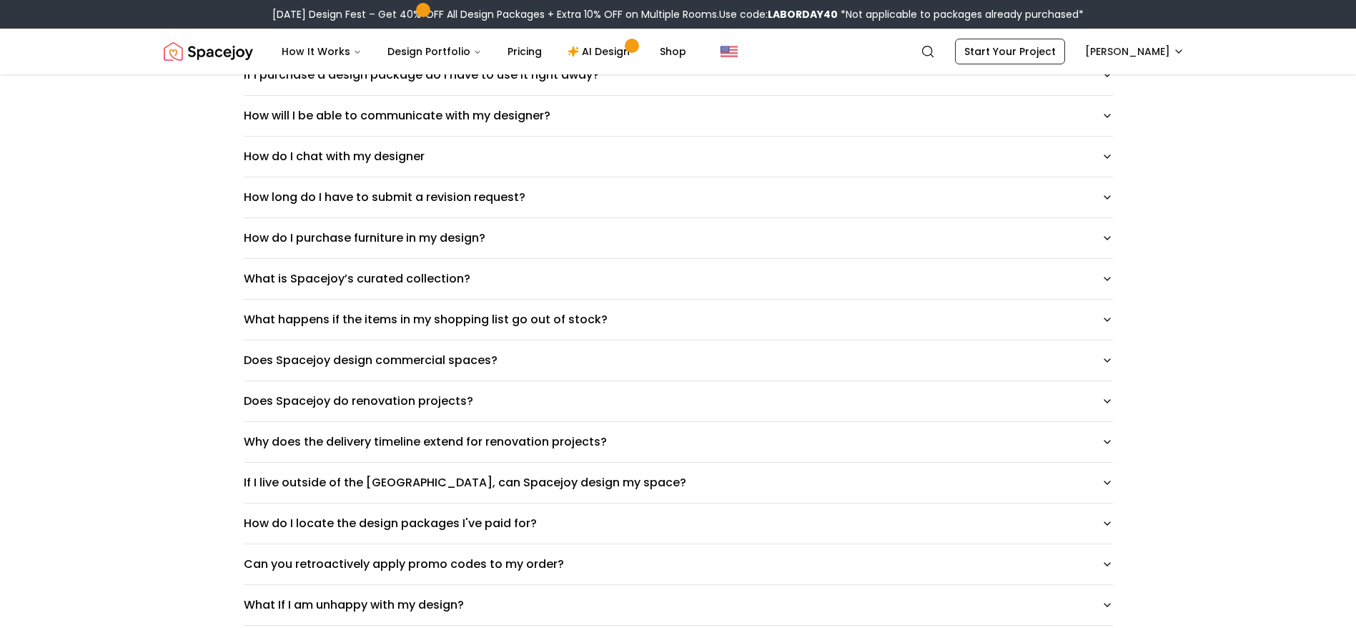
scroll to position [885, 0]
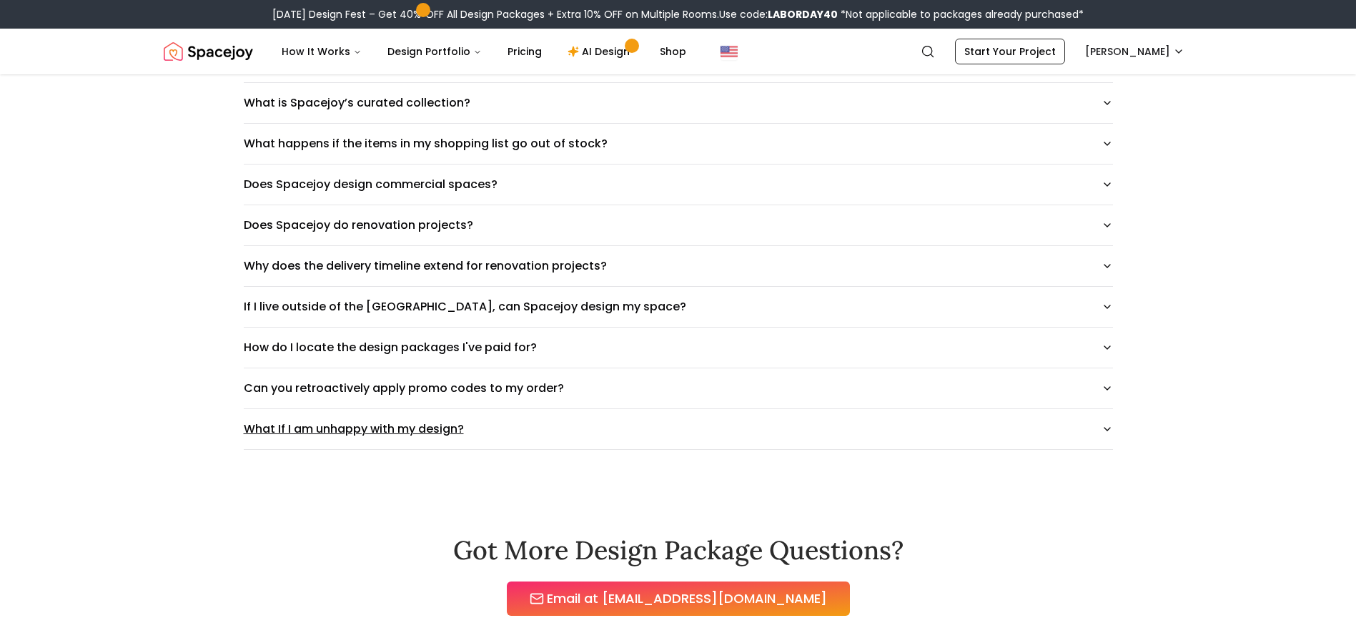
click at [347, 436] on button "What If I am unhappy with my design?" at bounding box center [678, 429] width 869 height 40
